Goal: Task Accomplishment & Management: Use online tool/utility

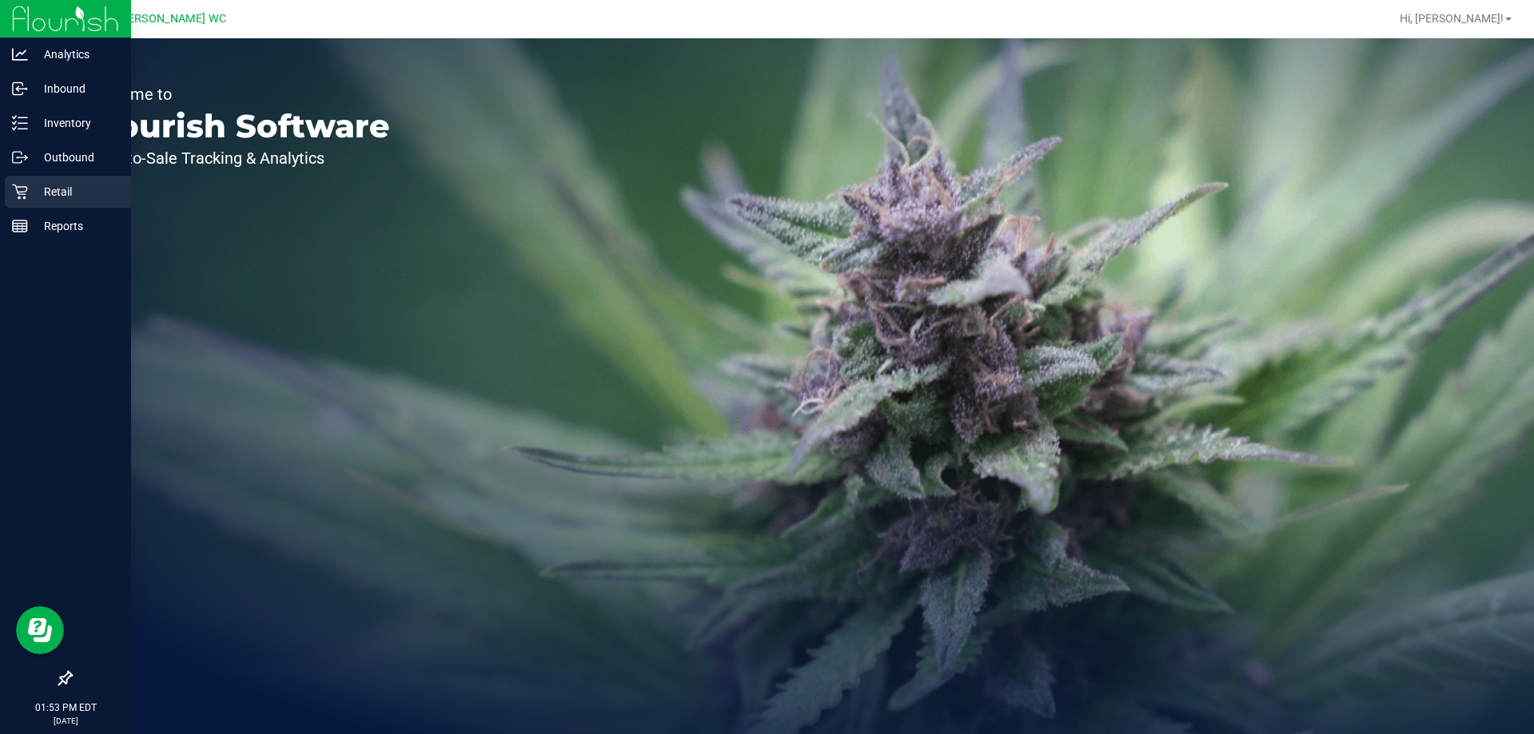
click at [2, 189] on link "Retail" at bounding box center [65, 193] width 131 height 34
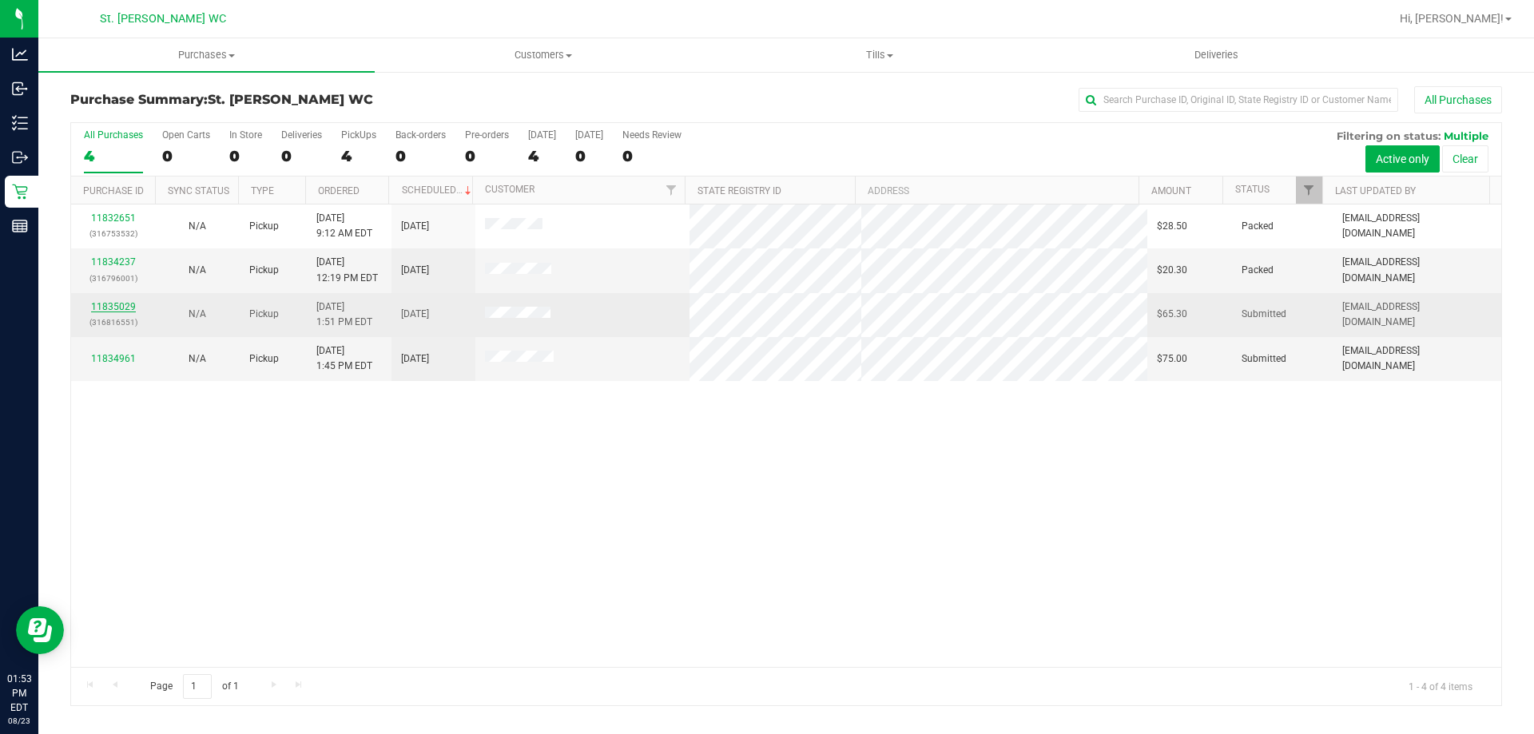
click at [121, 304] on link "11835029" at bounding box center [113, 306] width 45 height 11
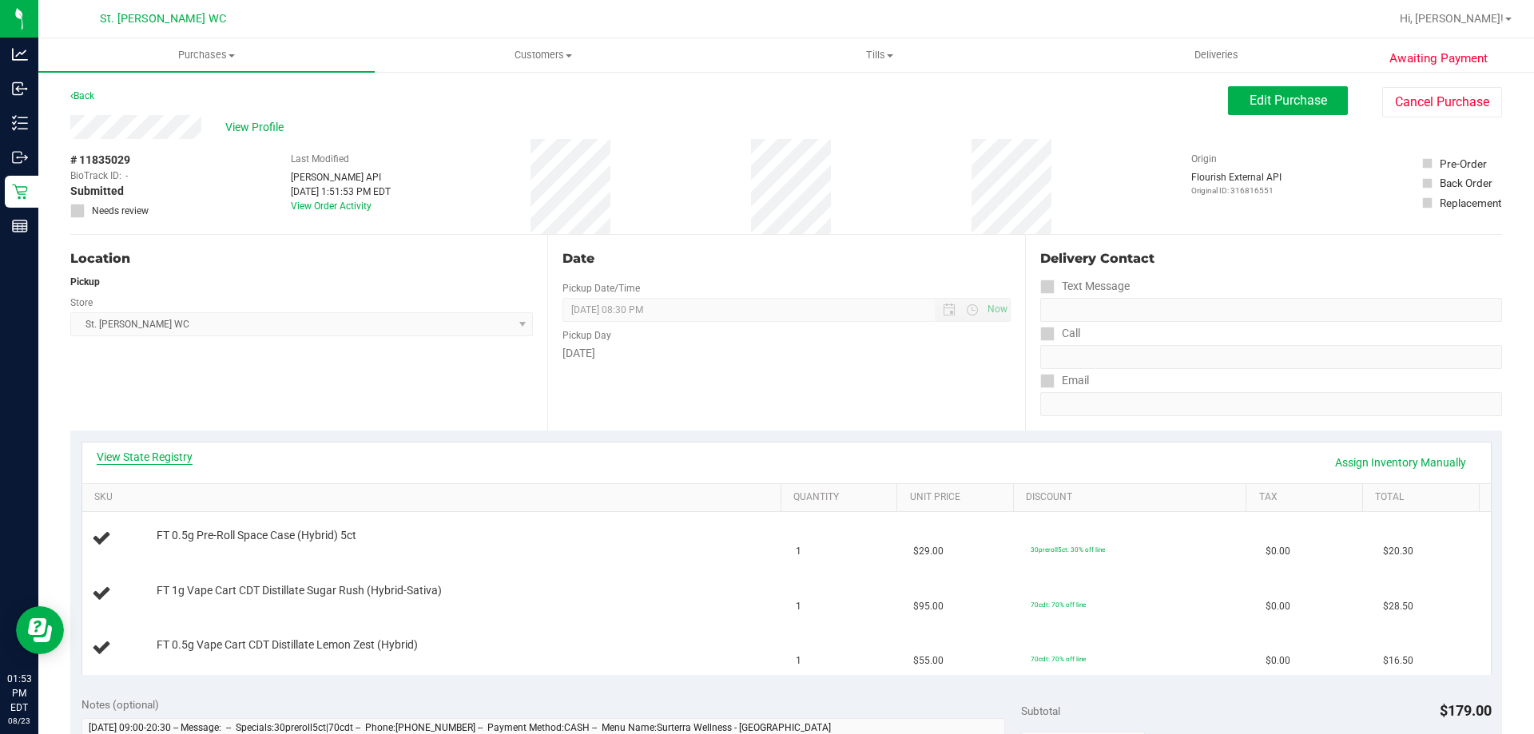
click at [175, 457] on link "View State Registry" at bounding box center [145, 457] width 96 height 16
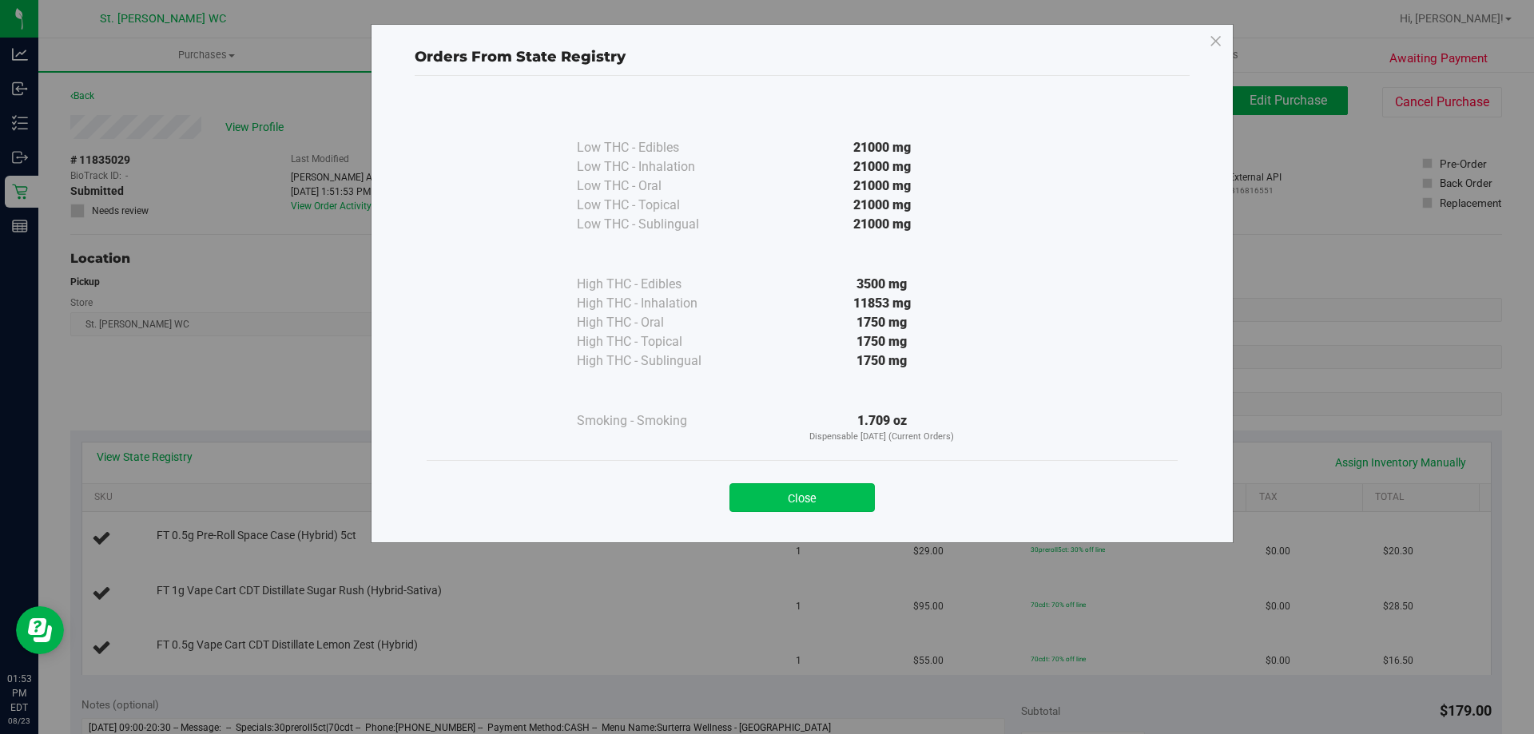
click at [764, 490] on button "Close" at bounding box center [801, 497] width 145 height 29
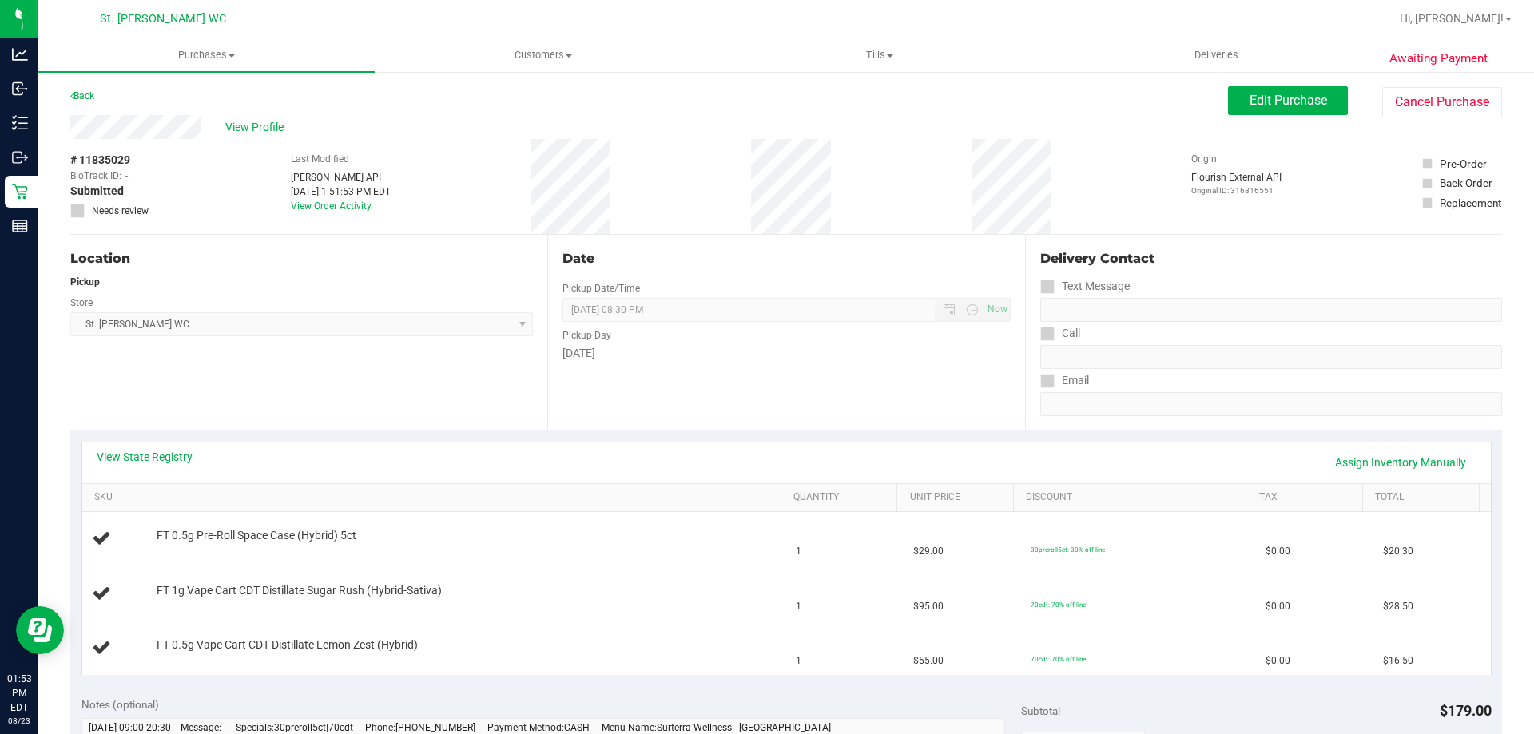
click at [416, 471] on div "View State Registry Assign Inventory Manually" at bounding box center [786, 462] width 1379 height 27
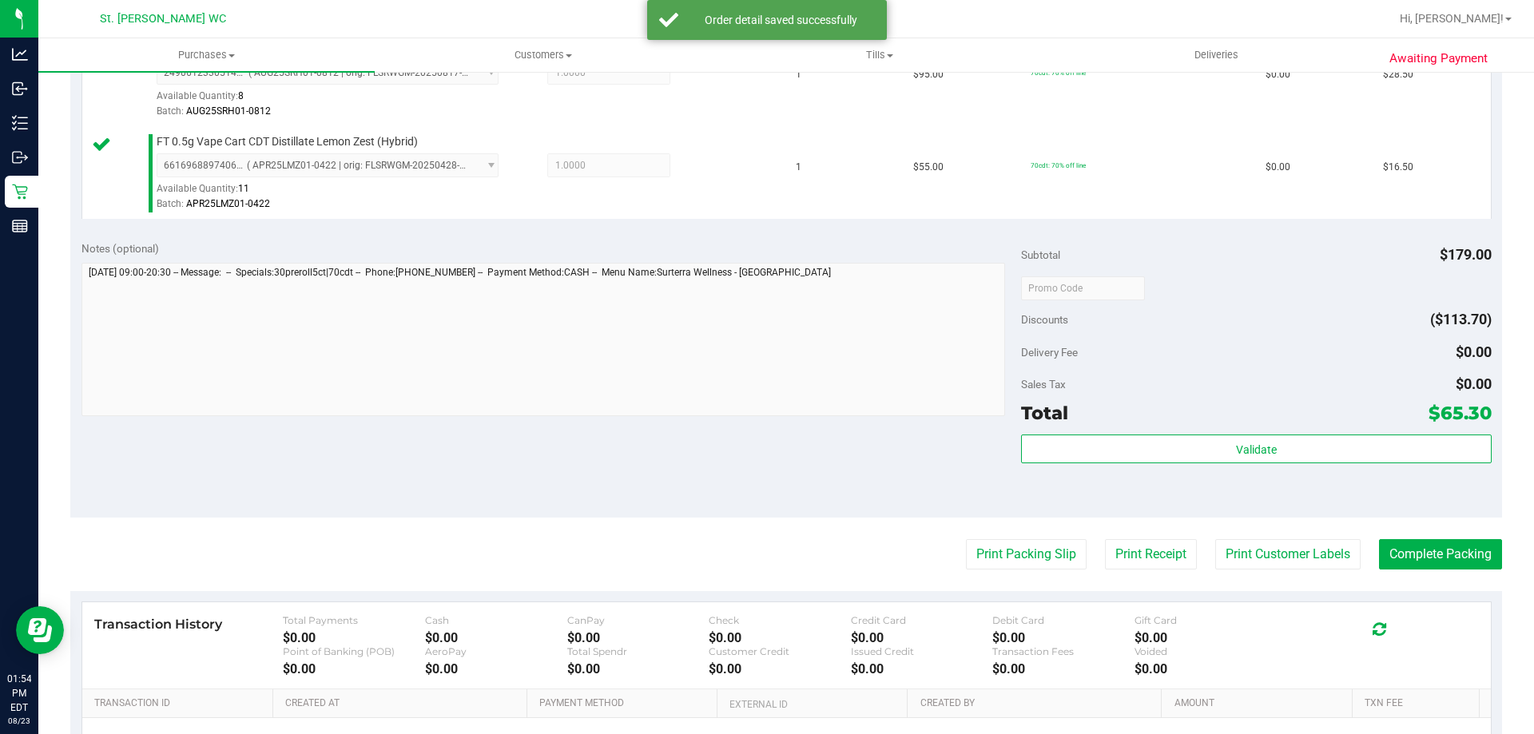
scroll to position [657, 0]
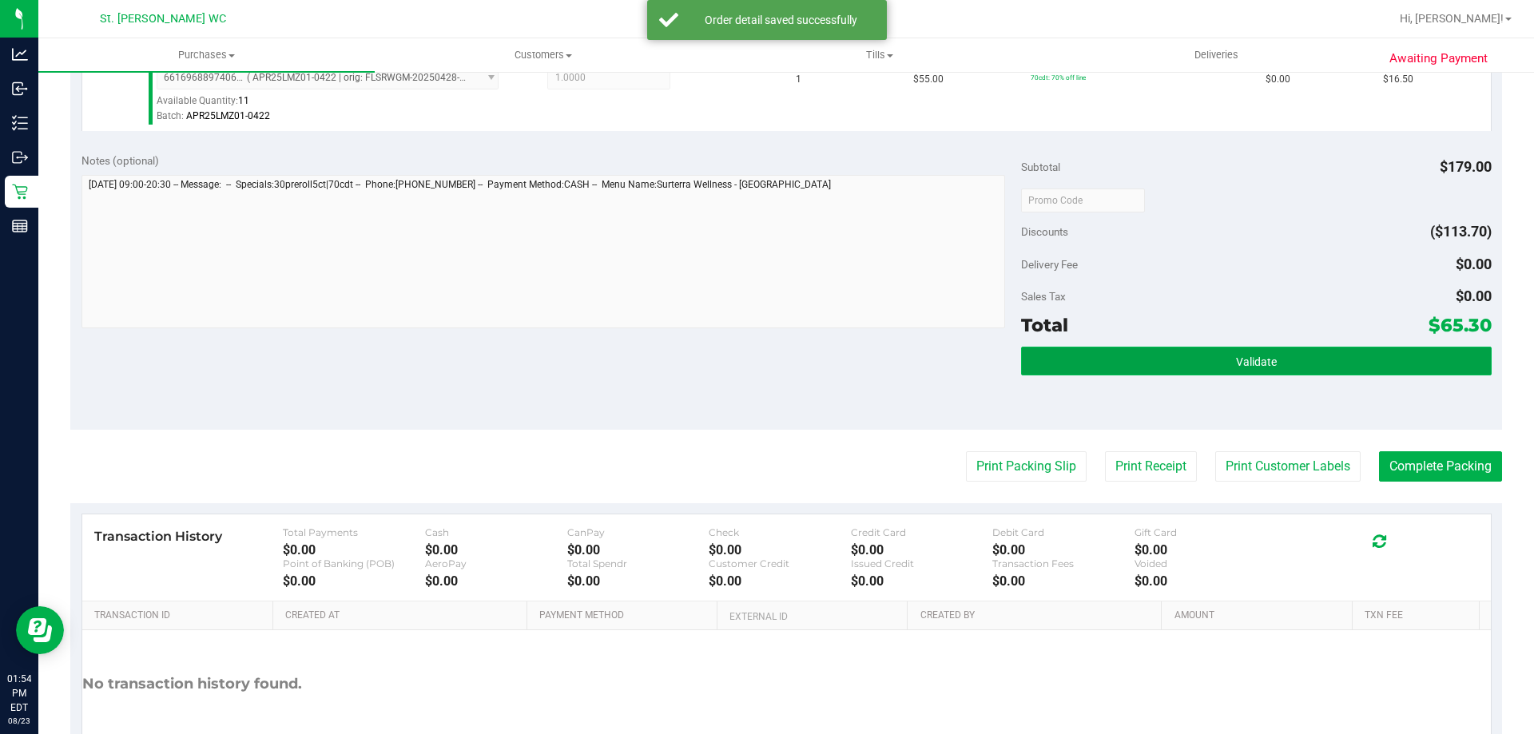
click at [1036, 350] on button "Validate" at bounding box center [1256, 361] width 470 height 29
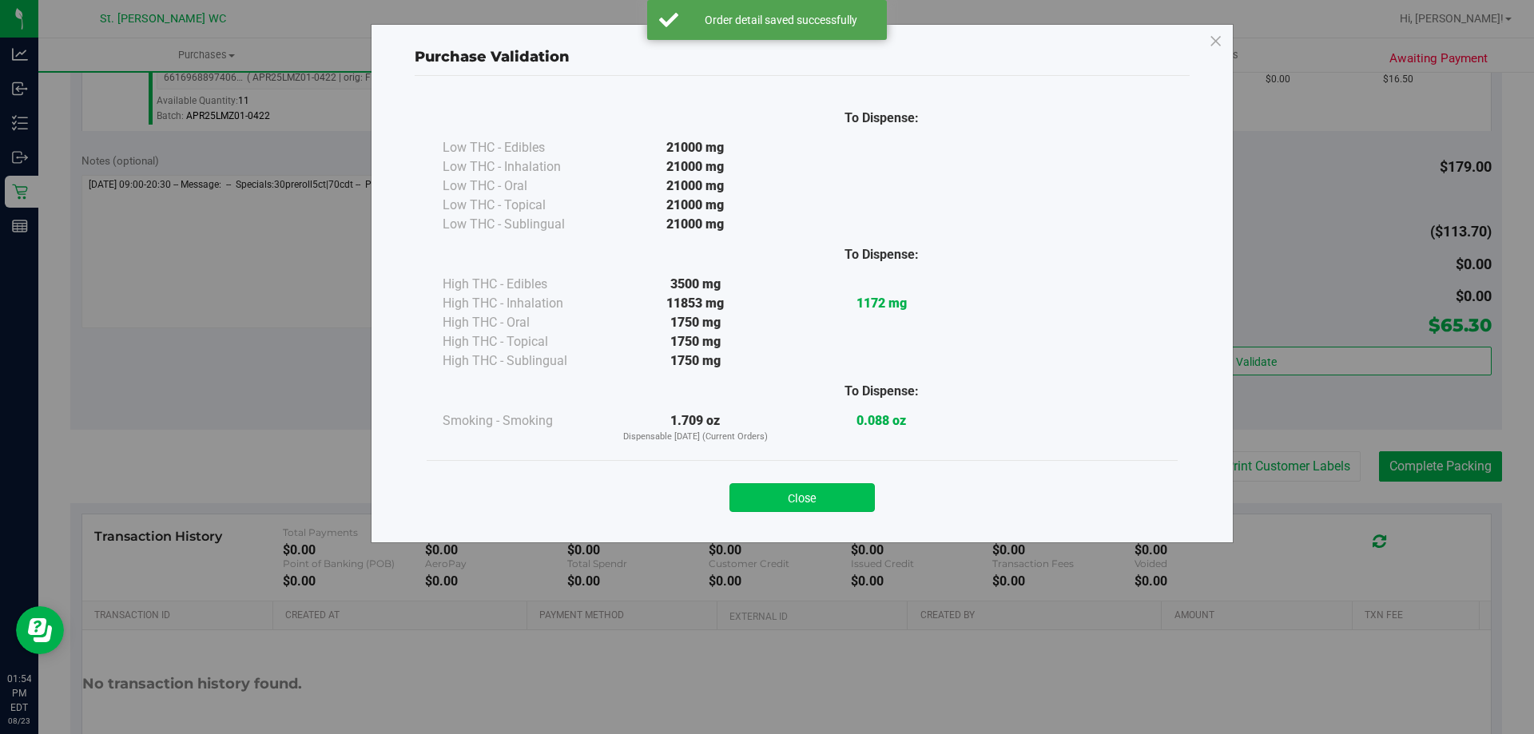
click at [793, 508] on button "Close" at bounding box center [801, 497] width 145 height 29
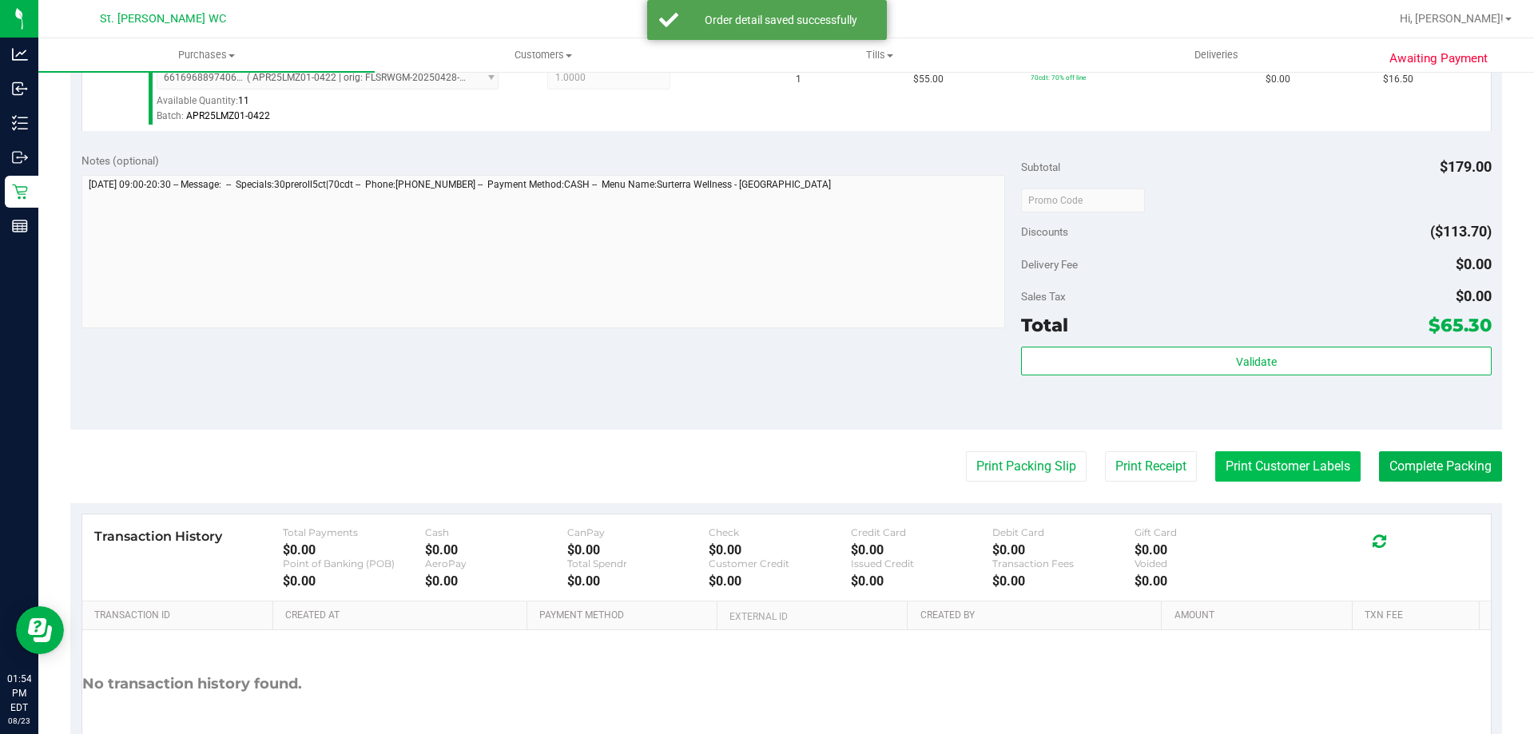
click at [1278, 467] on button "Print Customer Labels" at bounding box center [1287, 466] width 145 height 30
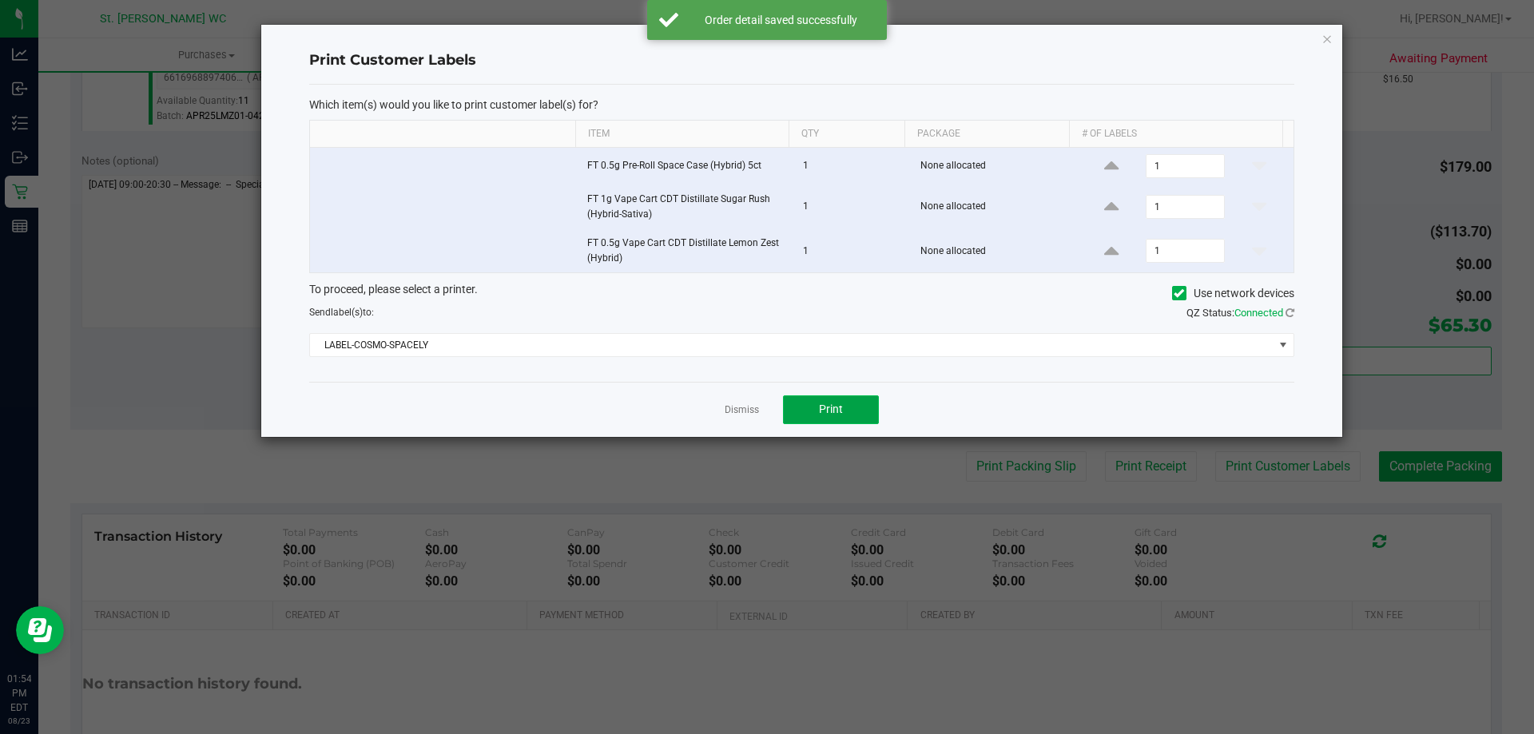
click at [811, 411] on button "Print" at bounding box center [831, 409] width 96 height 29
click at [1325, 38] on icon "button" at bounding box center [1326, 38] width 11 height 19
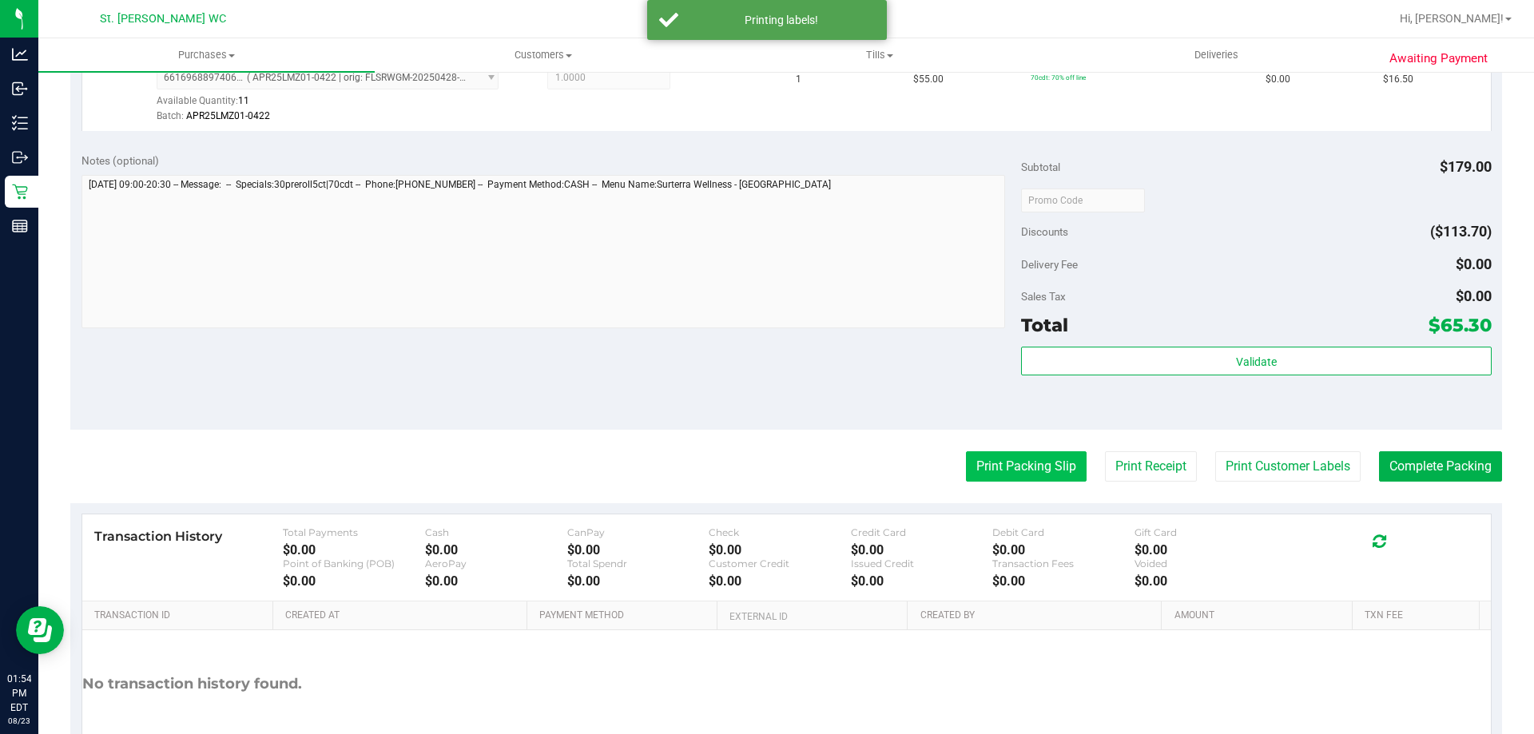
click at [1066, 456] on button "Print Packing Slip" at bounding box center [1026, 466] width 121 height 30
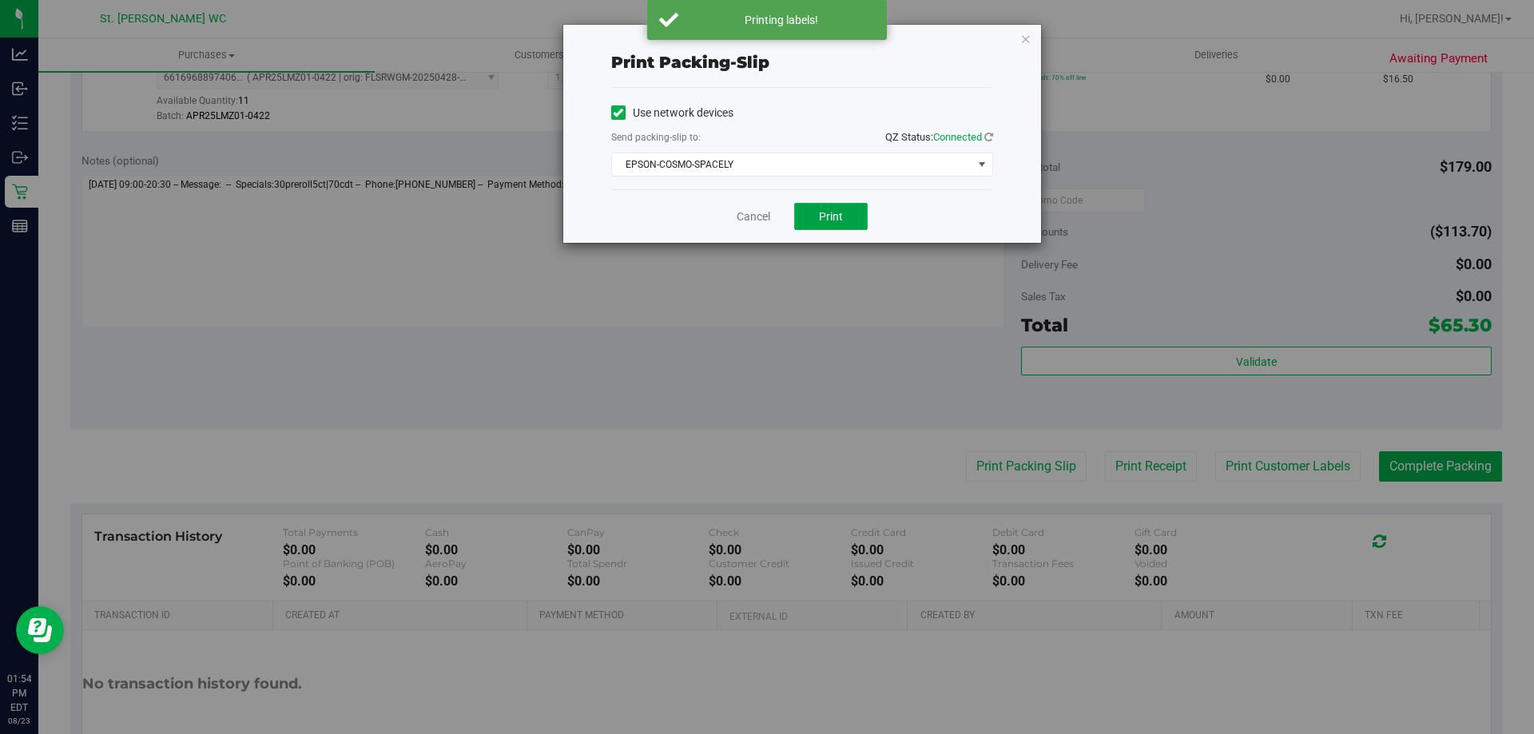
click at [824, 224] on button "Print" at bounding box center [830, 216] width 73 height 27
click at [1022, 34] on icon "button" at bounding box center [1025, 38] width 11 height 19
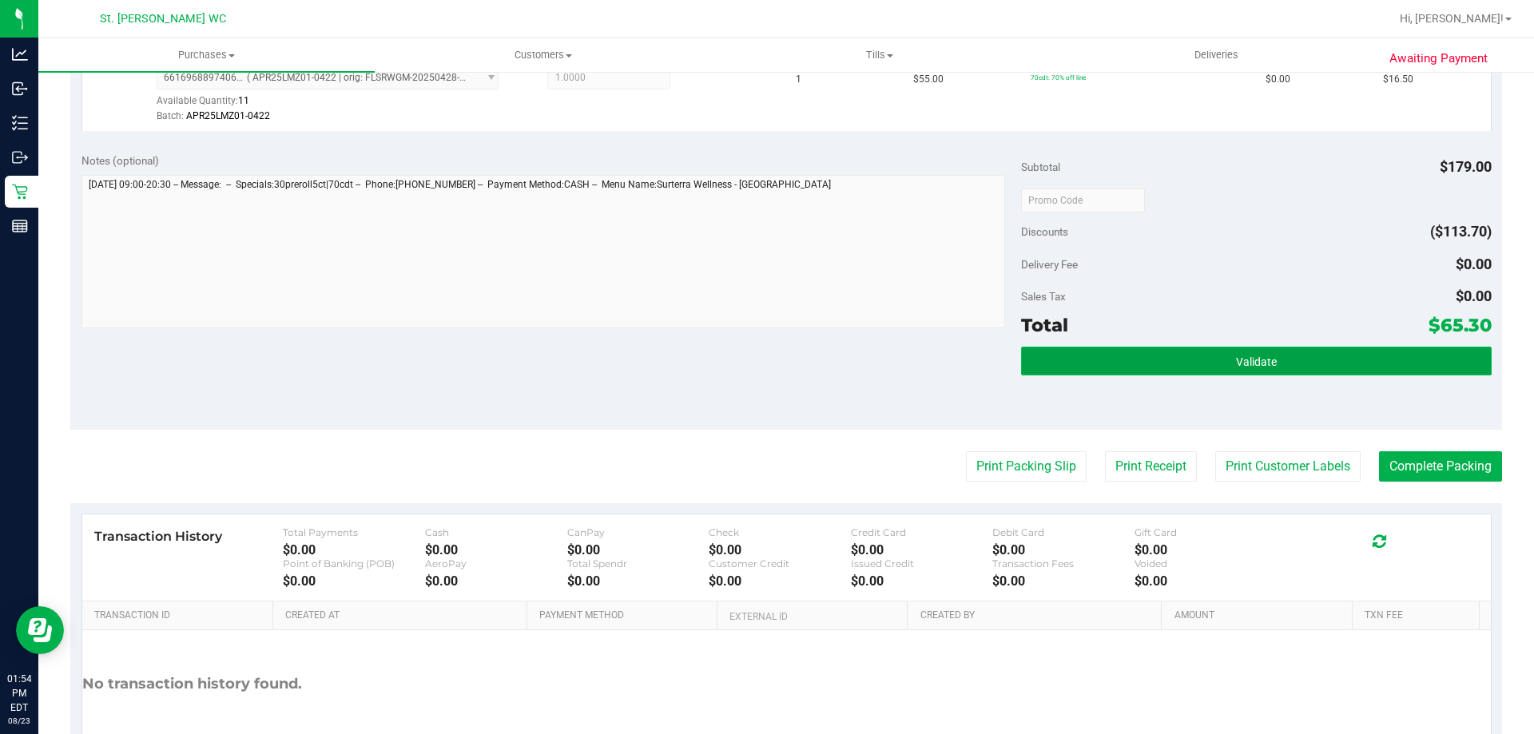
click at [1086, 370] on button "Validate" at bounding box center [1256, 361] width 470 height 29
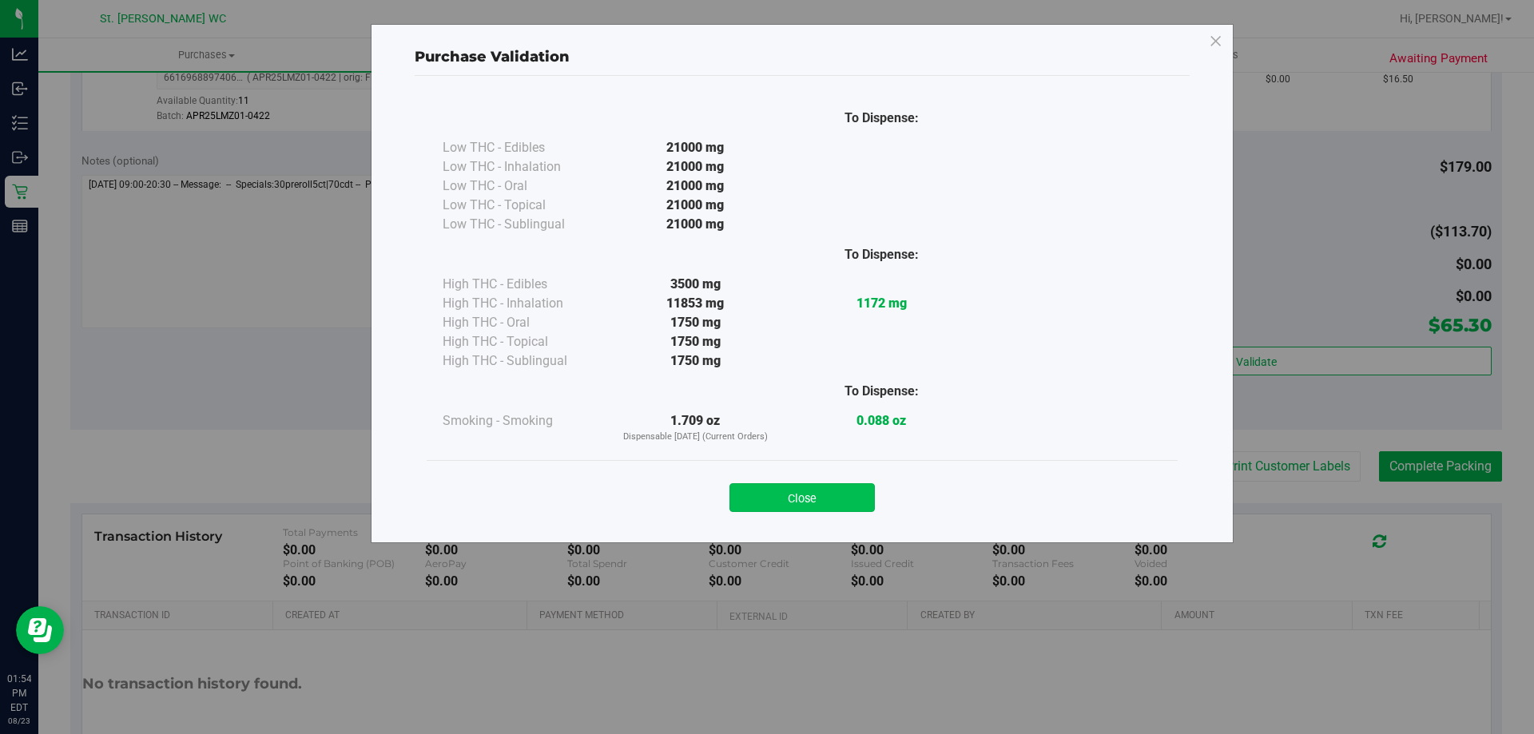
click at [774, 497] on button "Close" at bounding box center [801, 497] width 145 height 29
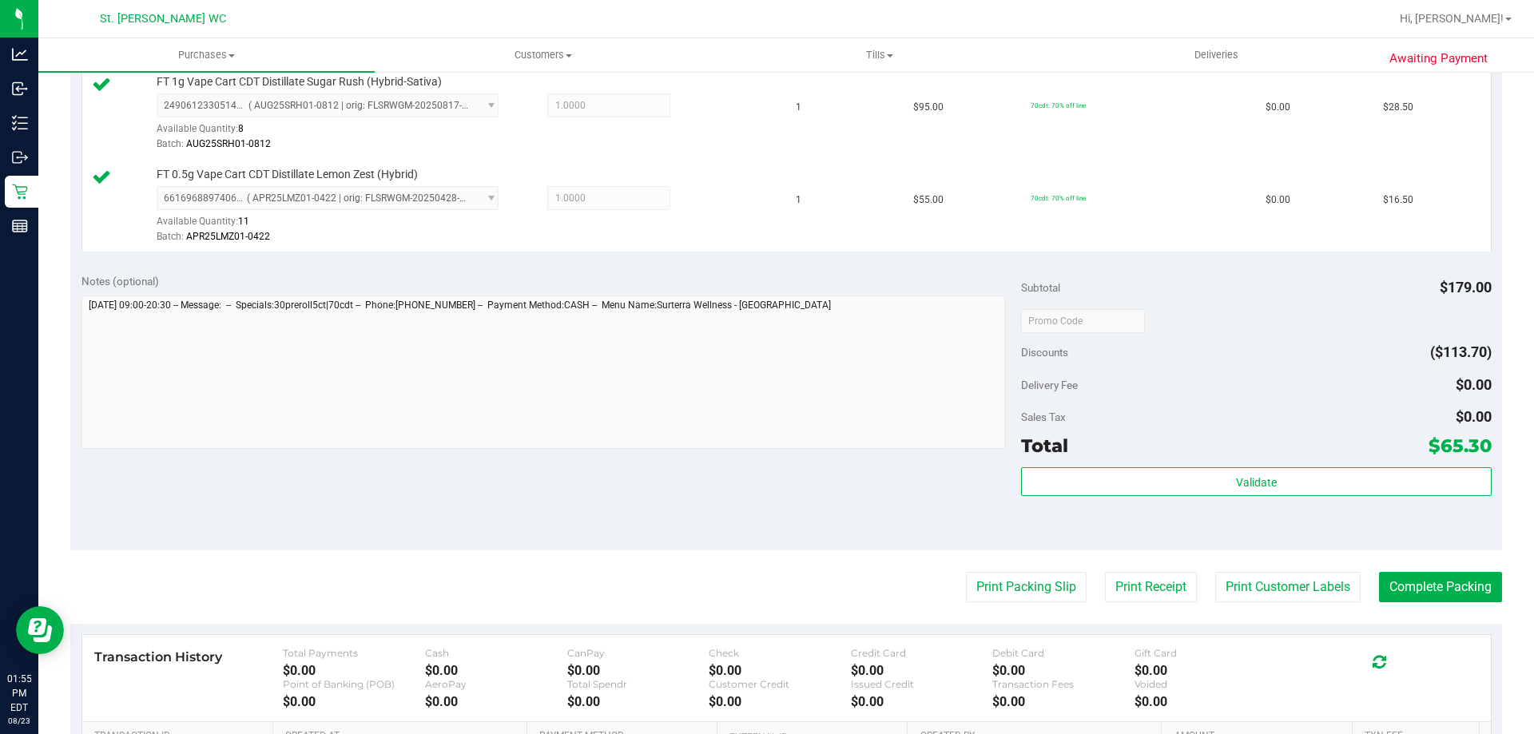
scroll to position [538, 0]
click at [1428, 580] on button "Complete Packing" at bounding box center [1440, 586] width 123 height 30
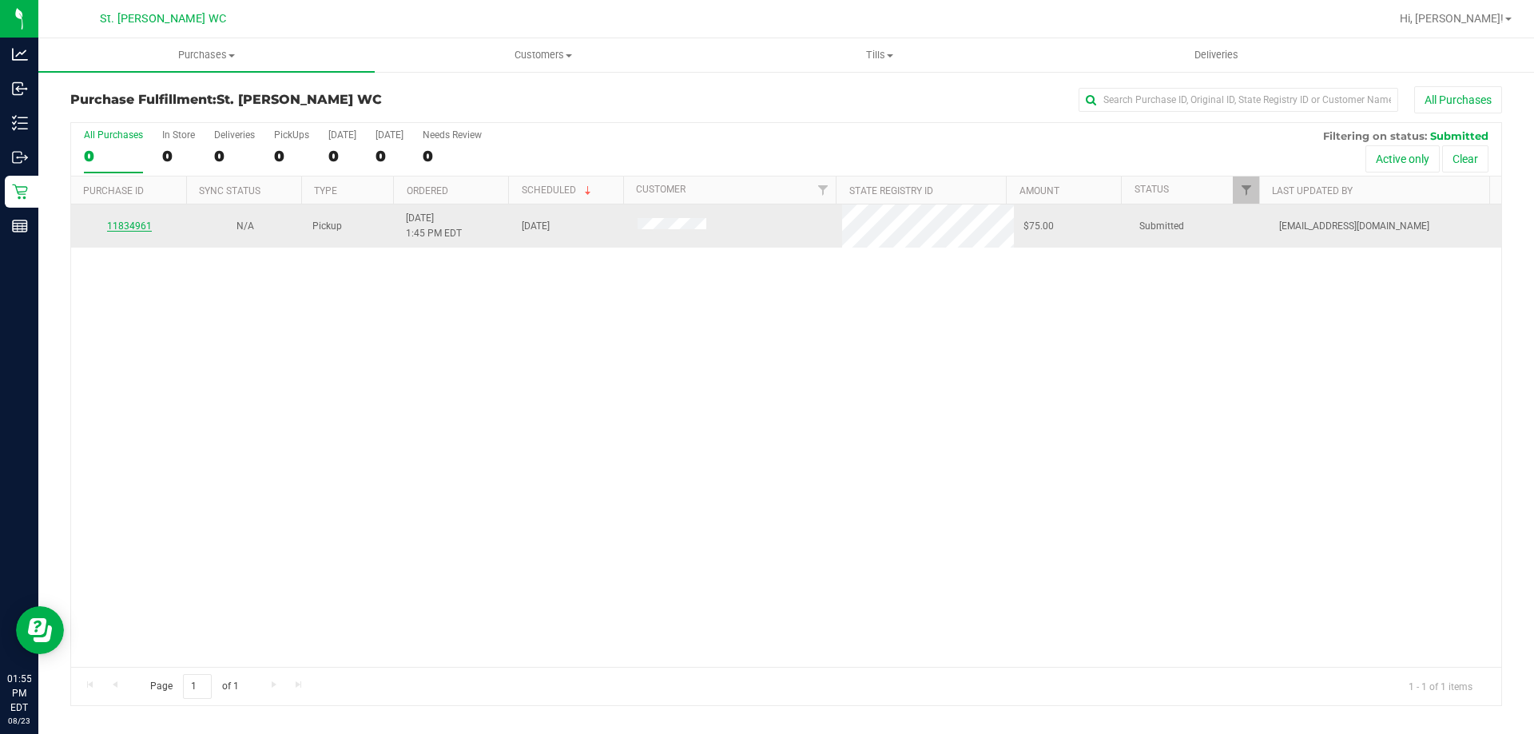
click at [142, 226] on link "11834961" at bounding box center [129, 225] width 45 height 11
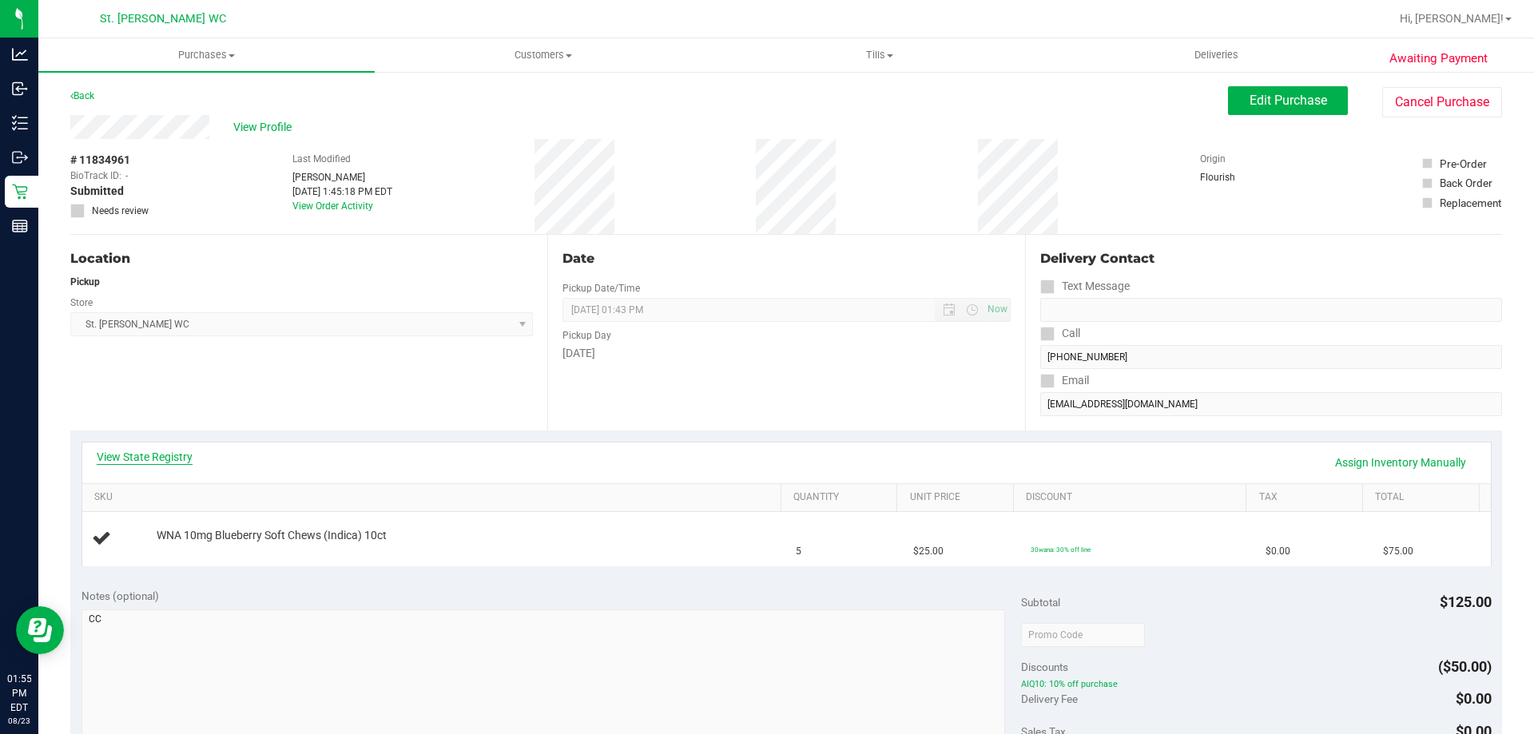
click at [148, 462] on link "View State Registry" at bounding box center [145, 457] width 96 height 16
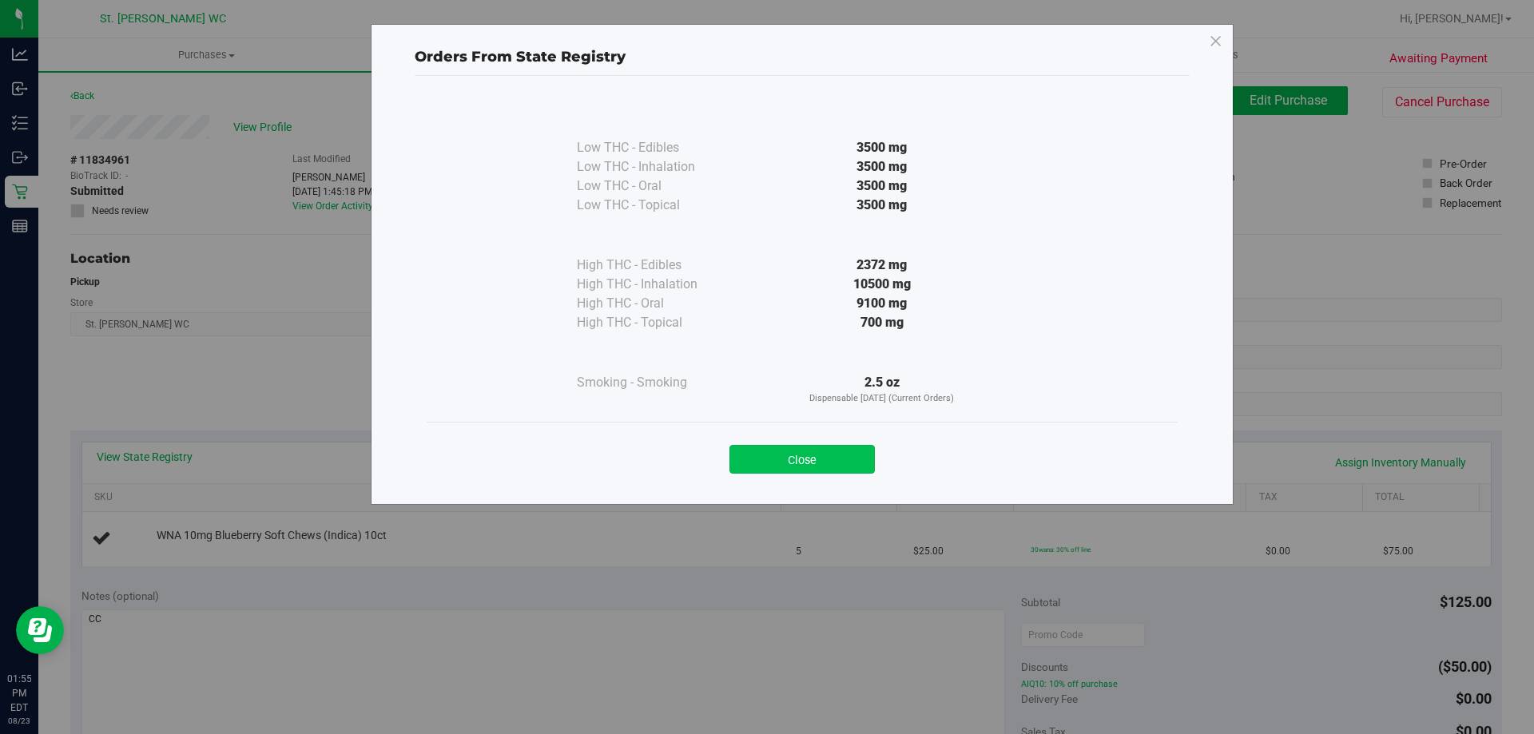
click at [767, 449] on button "Close" at bounding box center [801, 459] width 145 height 29
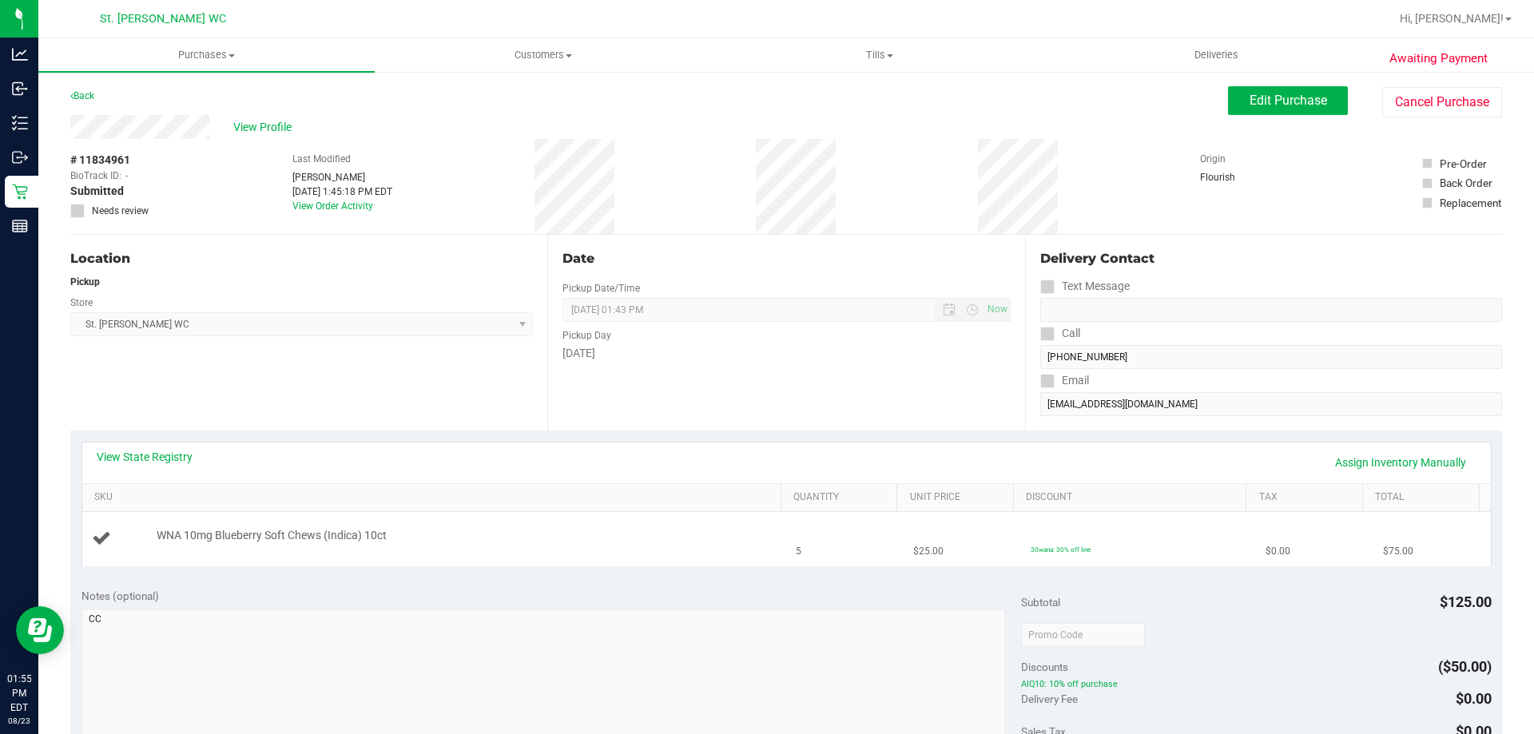
click at [655, 525] on td "WNA 10mg Blueberry Soft Chews (Indica) 10ct" at bounding box center [434, 539] width 705 height 54
click at [128, 451] on link "View State Registry" at bounding box center [145, 457] width 96 height 16
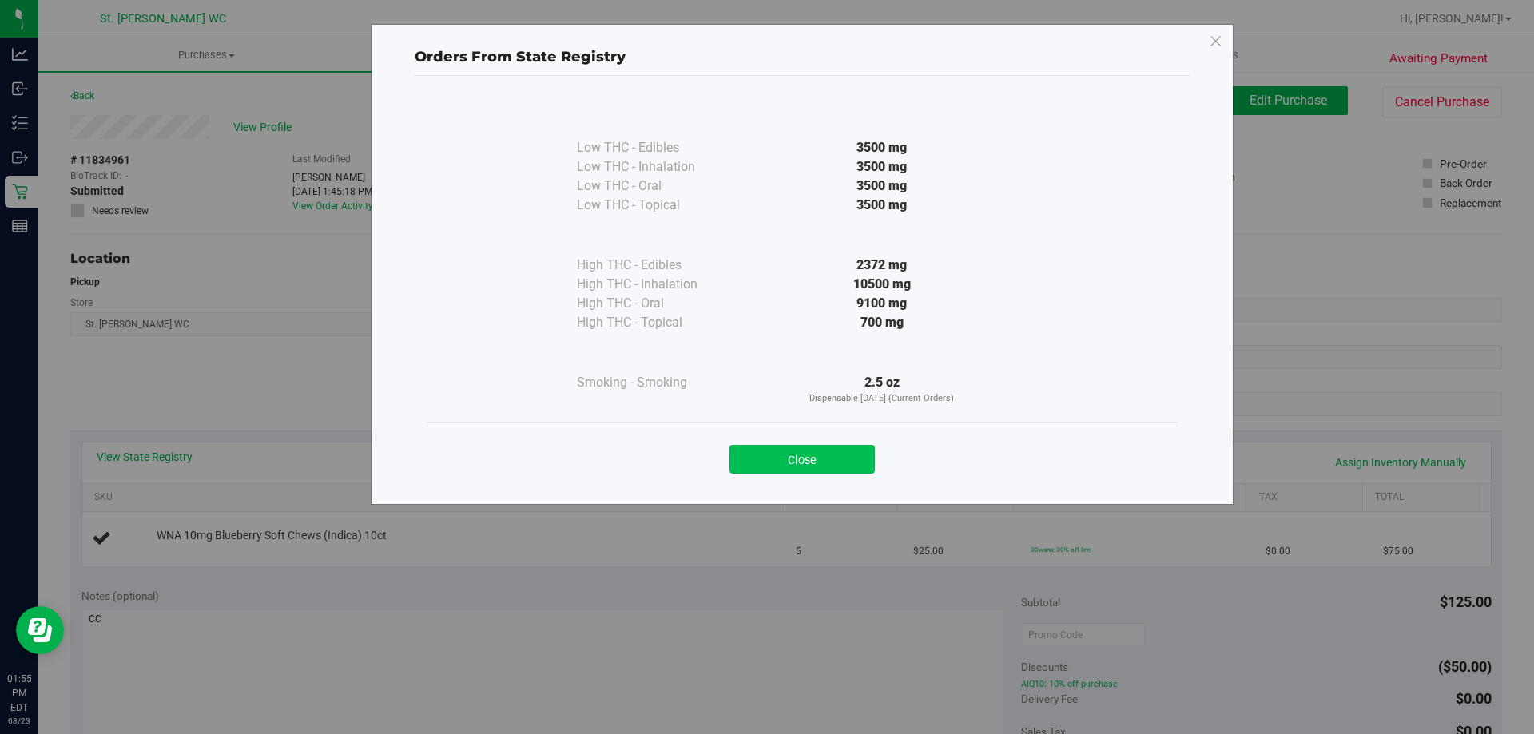
click at [784, 467] on button "Close" at bounding box center [801, 459] width 145 height 29
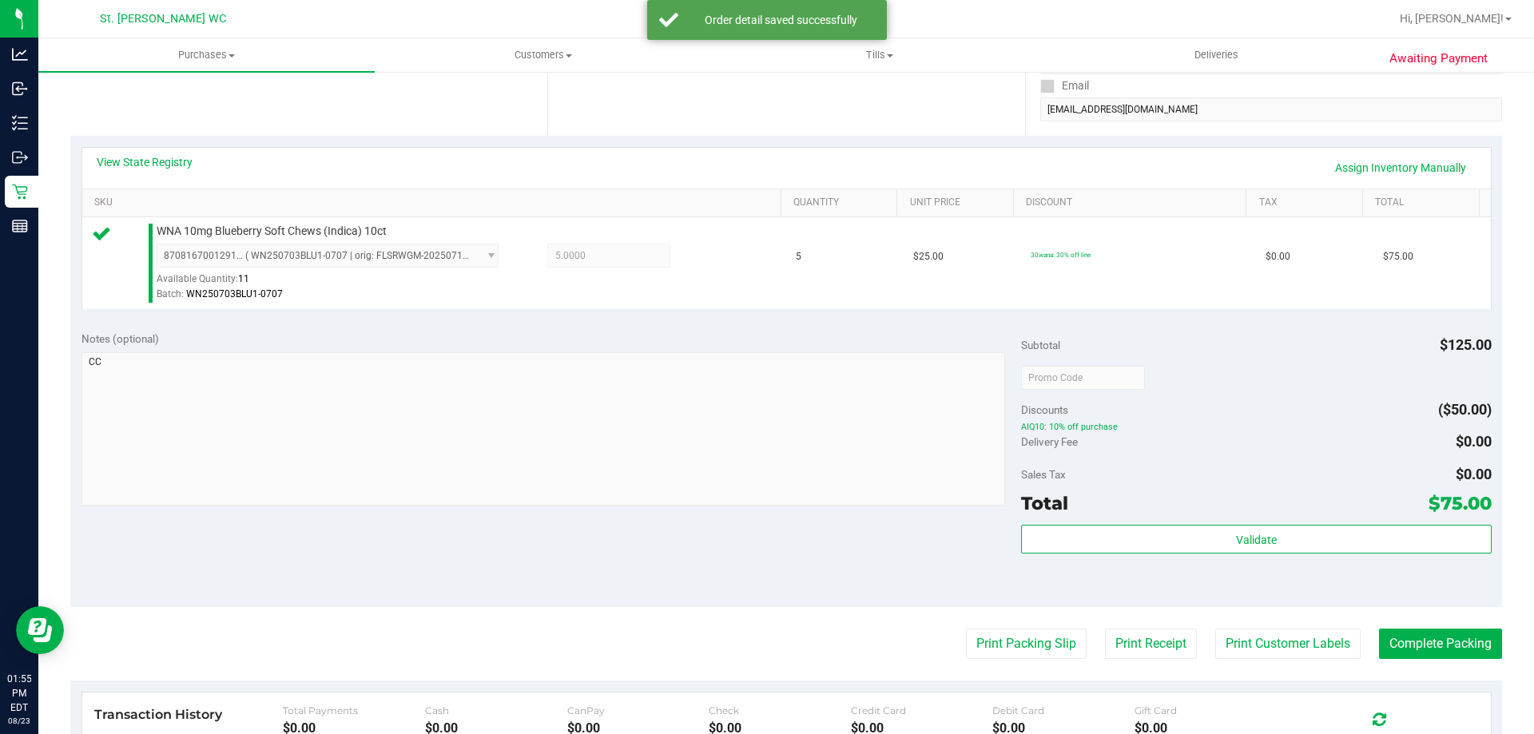
scroll to position [312, 0]
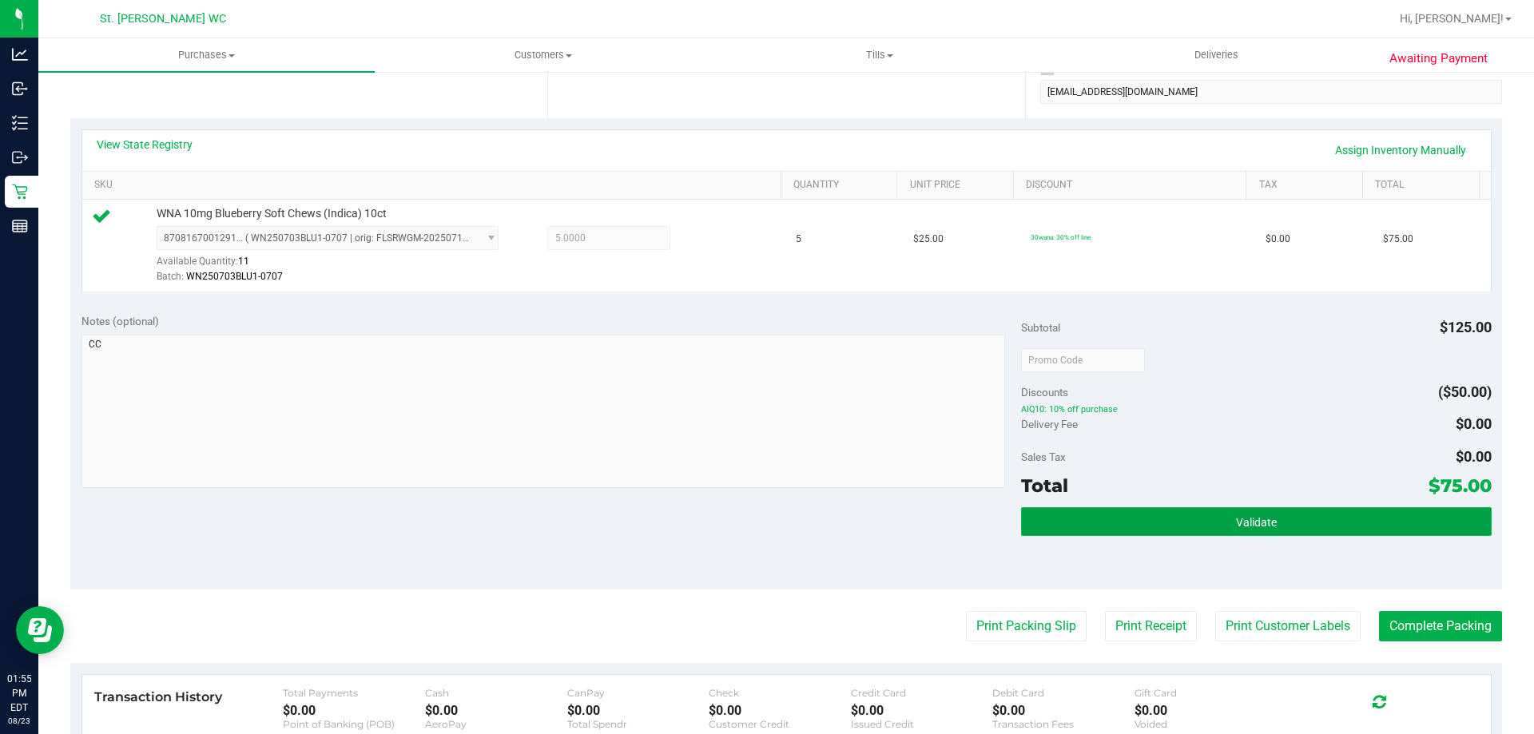
click at [1225, 512] on button "Validate" at bounding box center [1256, 521] width 470 height 29
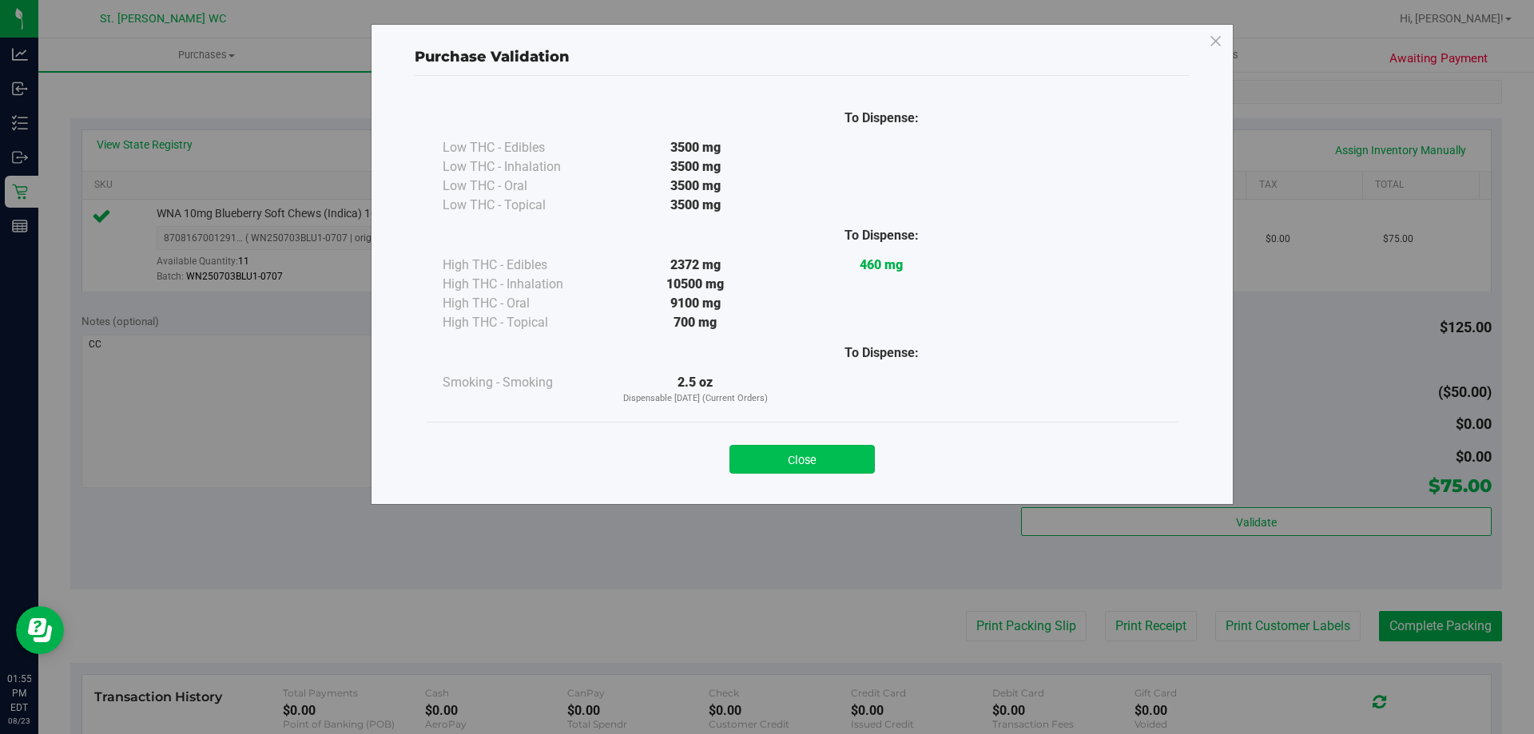
click at [837, 457] on button "Close" at bounding box center [801, 459] width 145 height 29
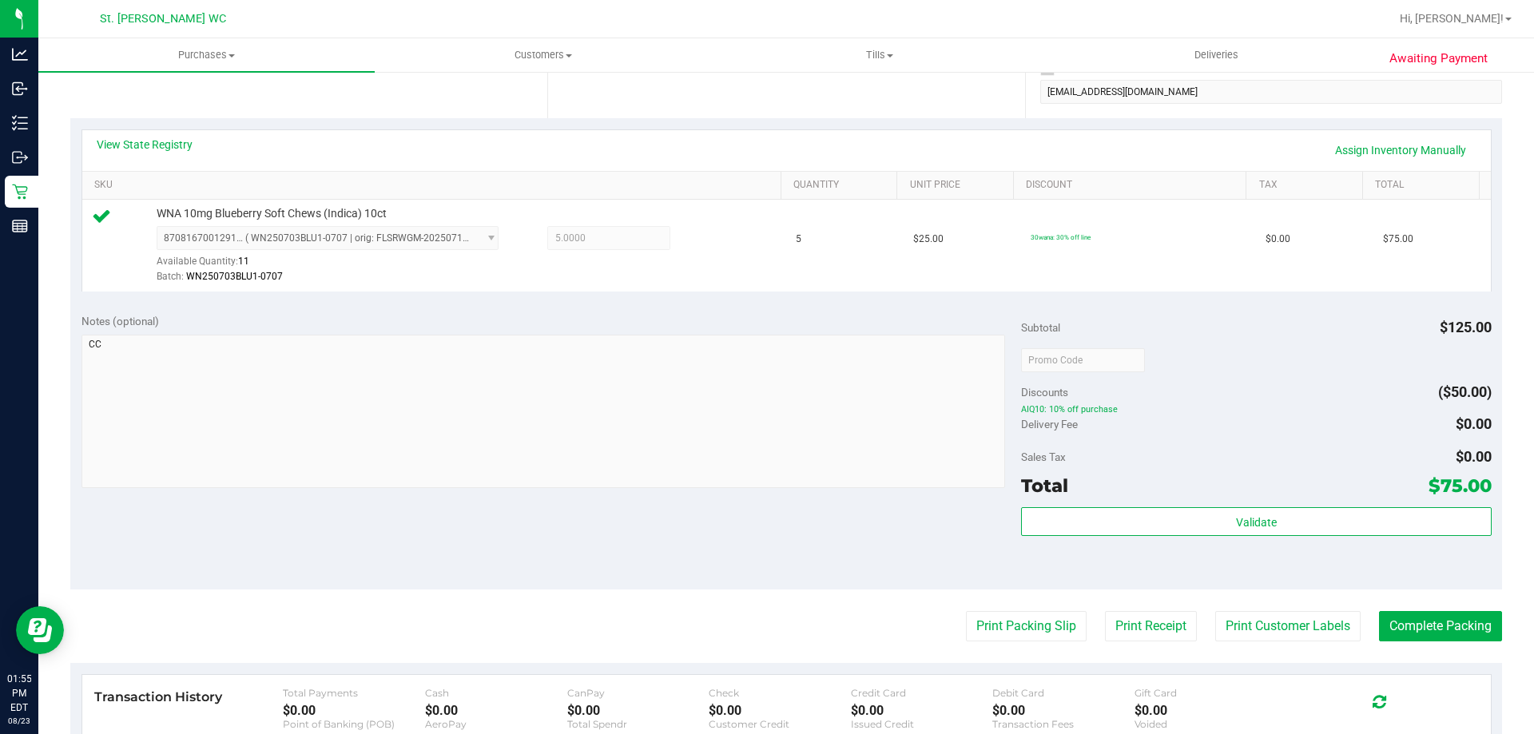
click at [1270, 593] on purchase-details "Back Edit Purchase Cancel Purchase View Profile # 11834961 BioTrack ID: - Submi…" at bounding box center [785, 368] width 1431 height 1188
click at [1269, 632] on button "Print Customer Labels" at bounding box center [1287, 626] width 145 height 30
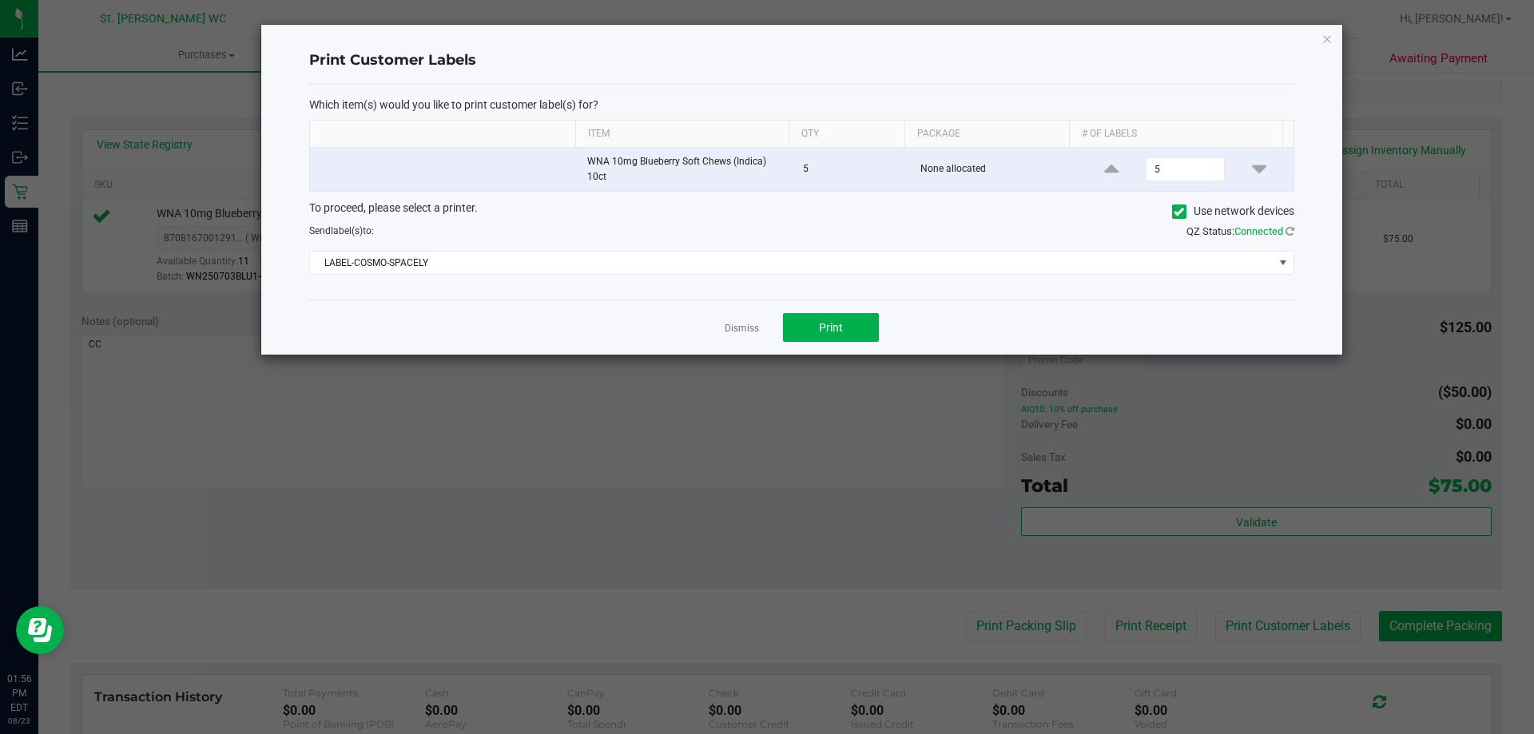
click at [832, 357] on ngb-modal-window "Print Customer Labels Which item(s) would you like to print customer label(s) f…" at bounding box center [773, 367] width 1546 height 734
click at [838, 322] on span "Print" at bounding box center [831, 327] width 24 height 13
click at [1328, 39] on icon "button" at bounding box center [1326, 38] width 11 height 19
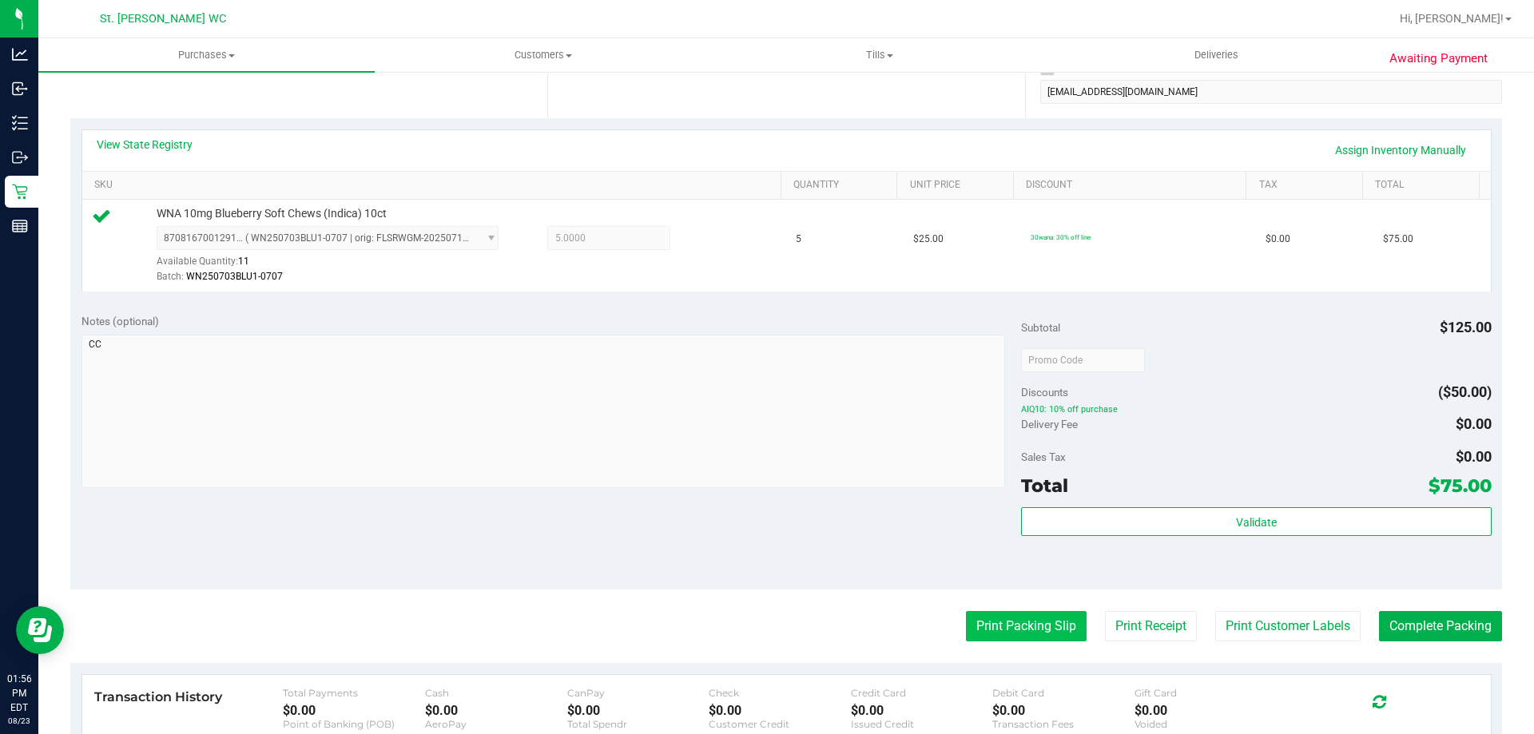
click at [966, 625] on button "Print Packing Slip" at bounding box center [1026, 626] width 121 height 30
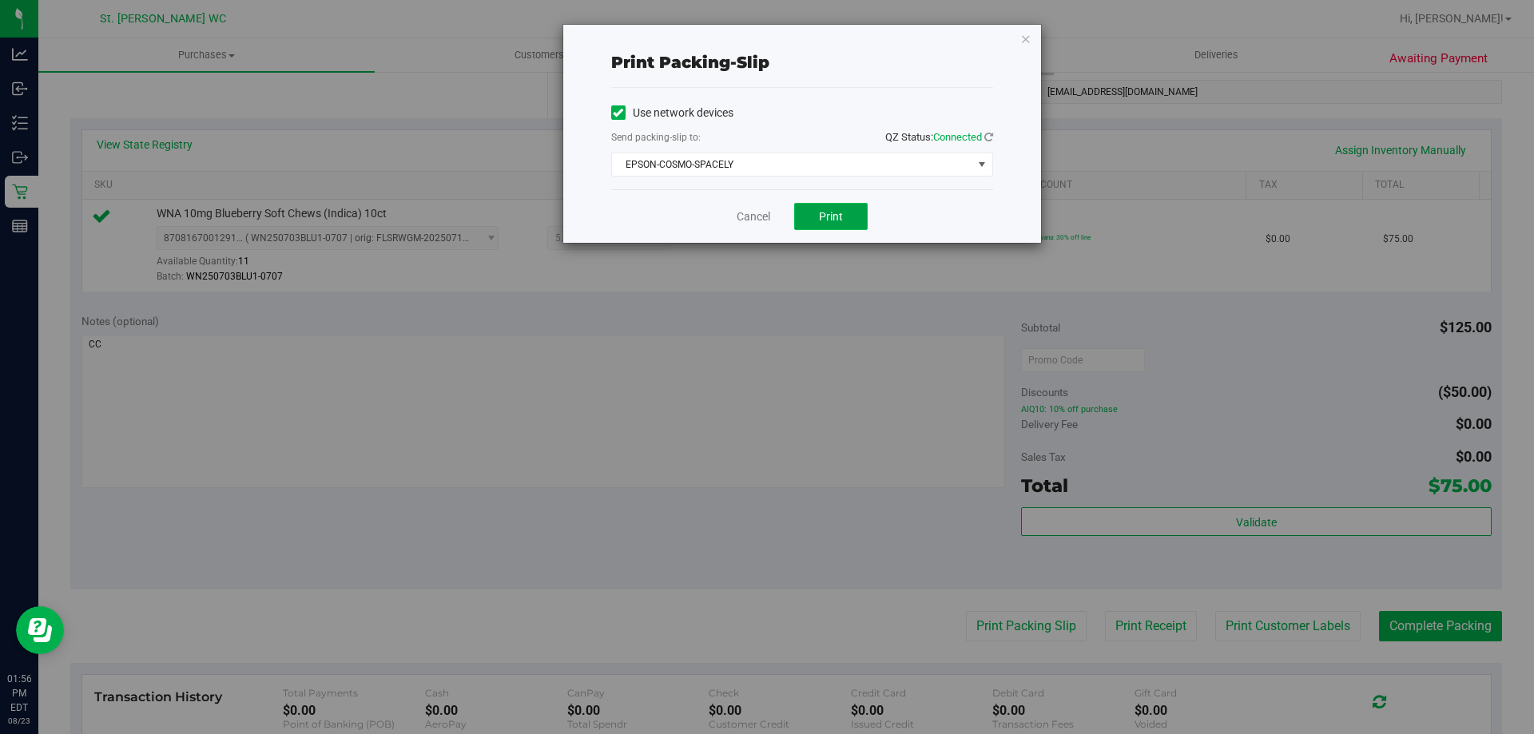
click at [820, 204] on button "Print" at bounding box center [830, 216] width 73 height 27
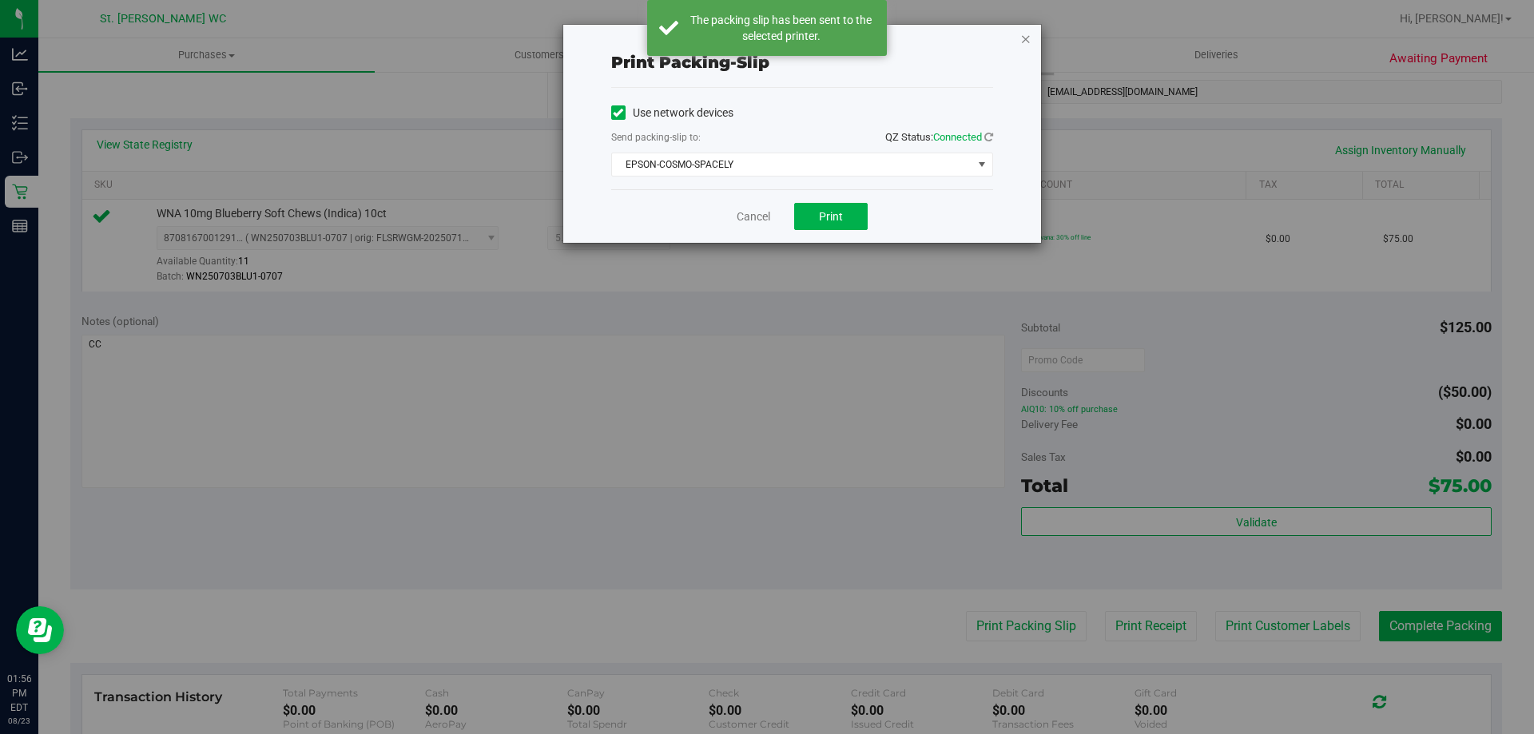
click at [1020, 32] on icon "button" at bounding box center [1025, 38] width 11 height 19
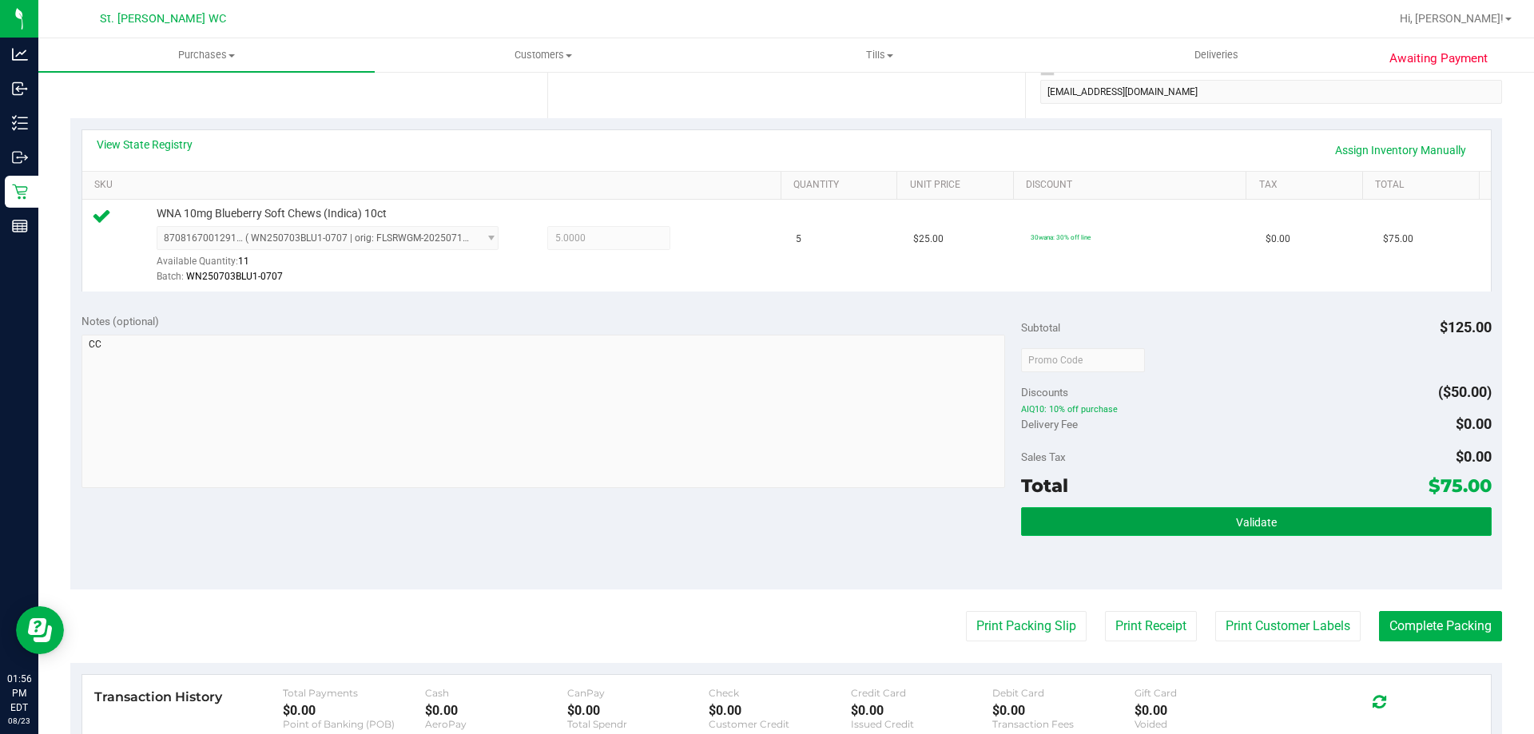
click at [1272, 518] on button "Validate" at bounding box center [1256, 521] width 470 height 29
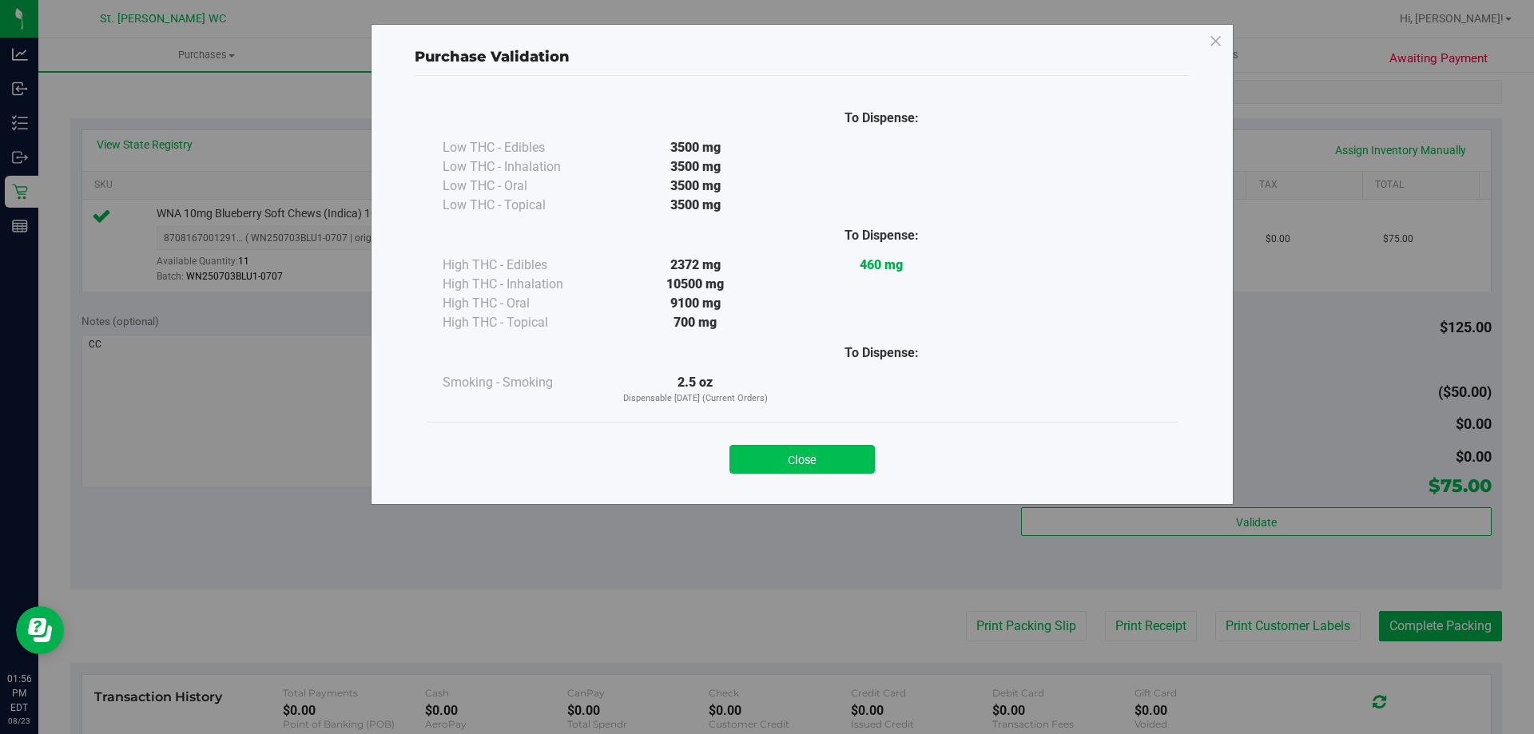
click at [775, 462] on button "Close" at bounding box center [801, 459] width 145 height 29
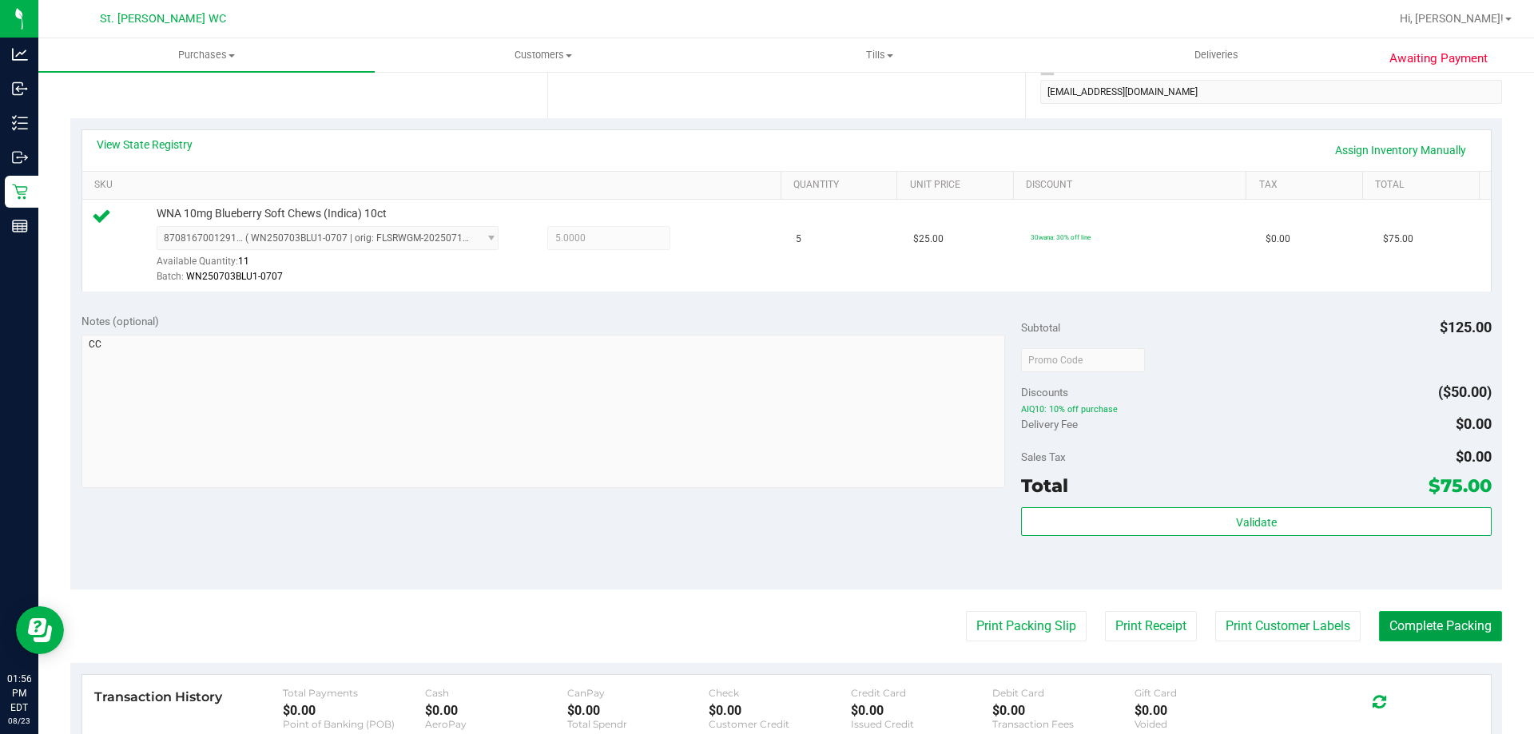
click at [1433, 632] on button "Complete Packing" at bounding box center [1440, 626] width 123 height 30
